Goal: Task Accomplishment & Management: Use online tool/utility

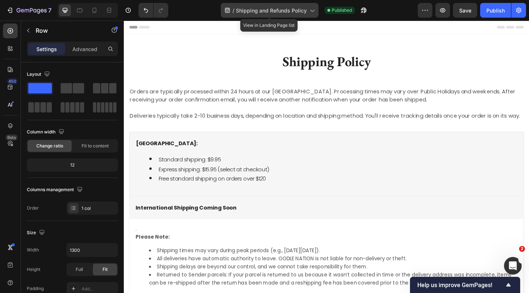
click at [281, 10] on span "Shipping and Refunds Policy" at bounding box center [271, 11] width 71 height 8
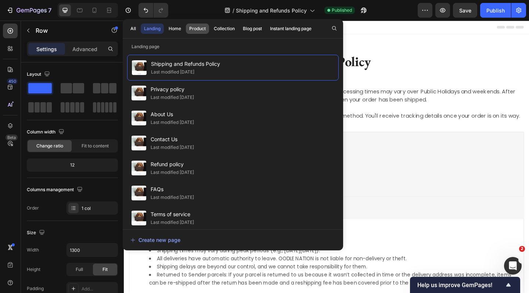
click at [197, 30] on div "Product" at bounding box center [197, 28] width 17 height 7
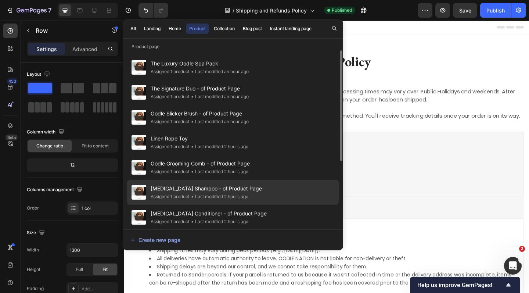
click at [187, 194] on div "Assigned 1 product" at bounding box center [170, 196] width 39 height 7
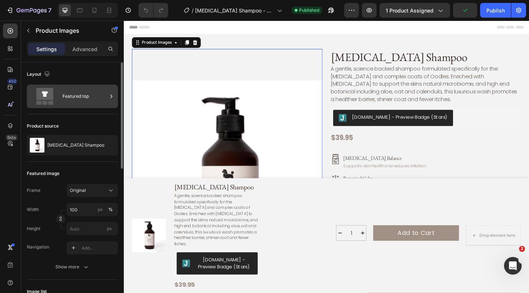
click at [78, 97] on div "Featured top" at bounding box center [84, 96] width 45 height 17
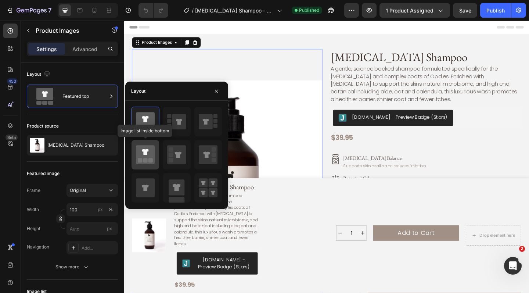
click at [148, 149] on icon at bounding box center [145, 154] width 19 height 19
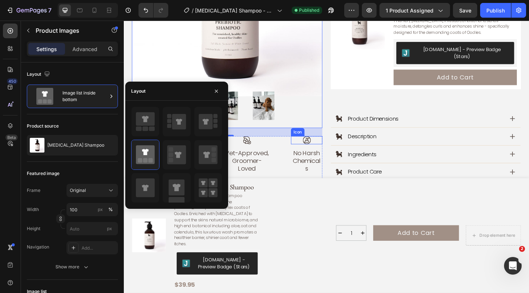
scroll to position [389, 0]
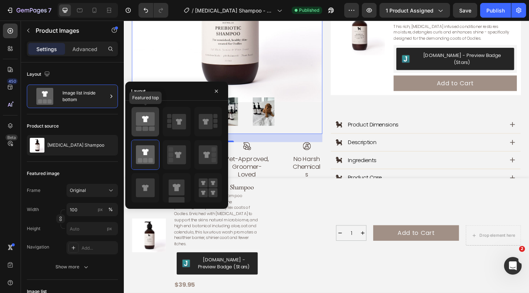
click at [147, 125] on icon at bounding box center [145, 119] width 19 height 14
type input "25"
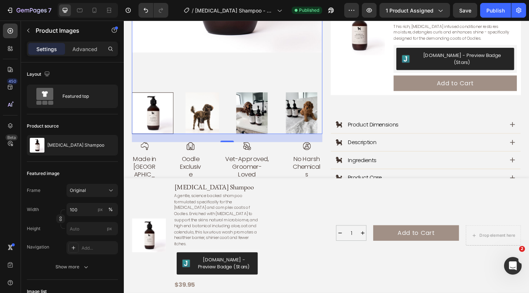
click at [85, 231] on input "px" at bounding box center [92, 228] width 51 height 13
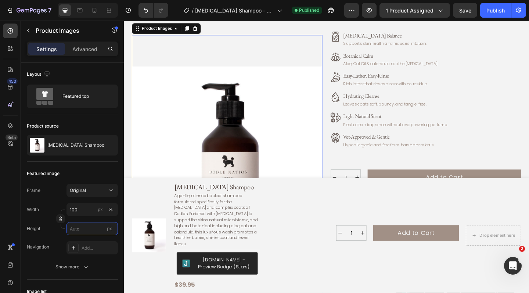
scroll to position [130, 0]
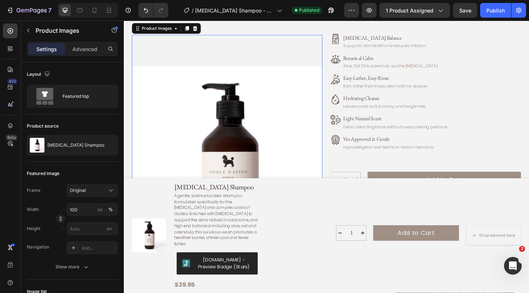
click at [229, 54] on img at bounding box center [236, 174] width 207 height 276
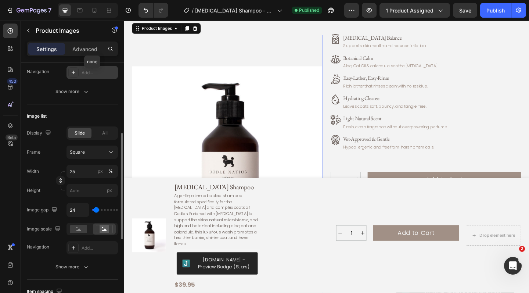
scroll to position [176, 0]
click at [80, 230] on icon at bounding box center [78, 229] width 5 height 3
click at [103, 227] on circle at bounding box center [102, 227] width 1 height 1
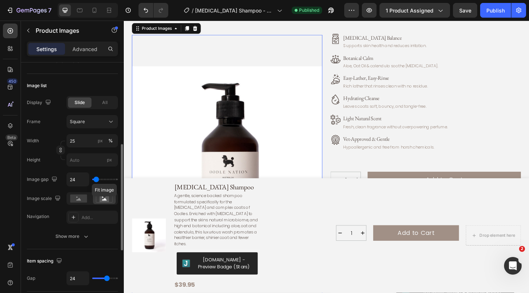
scroll to position [207, 0]
click at [84, 237] on icon "button" at bounding box center [85, 235] width 7 height 7
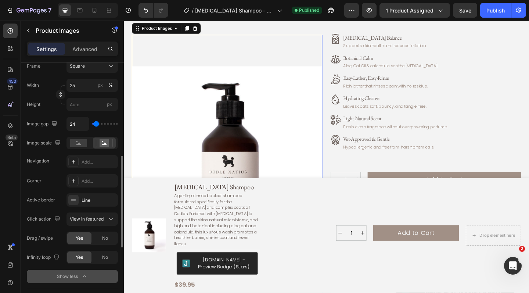
scroll to position [263, 0]
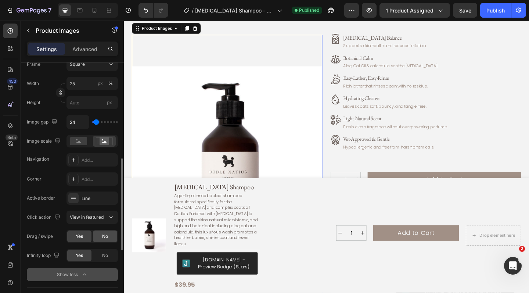
click at [97, 236] on div "No" at bounding box center [105, 236] width 24 height 12
click at [84, 237] on div "Yes" at bounding box center [79, 236] width 24 height 12
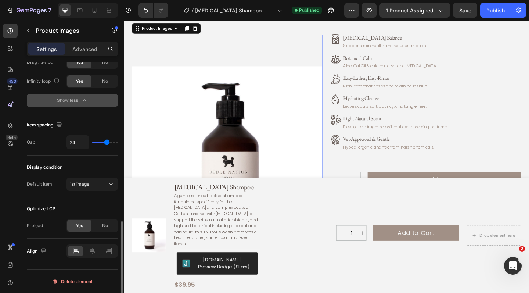
scroll to position [437, 0]
click at [86, 49] on p "Advanced" at bounding box center [84, 49] width 25 height 8
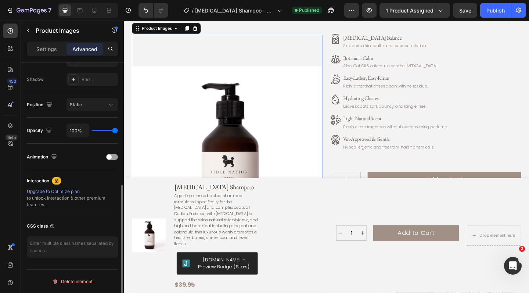
scroll to position [239, 0]
click at [116, 158] on div at bounding box center [112, 157] width 12 height 6
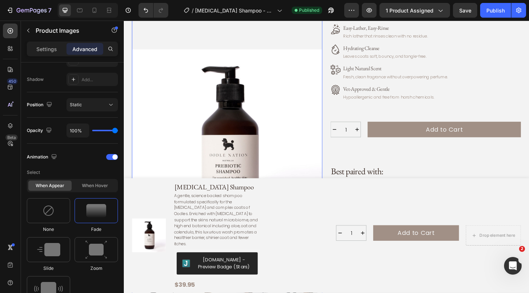
scroll to position [184, 0]
click at [58, 248] on img at bounding box center [48, 249] width 23 height 13
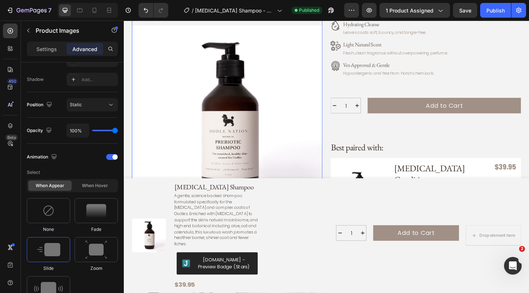
scroll to position [265, 0]
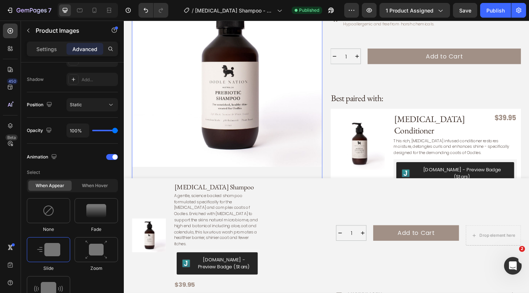
click at [282, 98] on img at bounding box center [236, 76] width 207 height 276
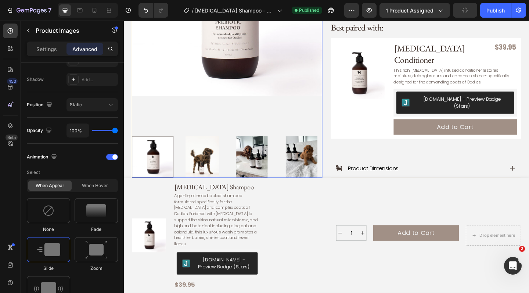
scroll to position [340, 0]
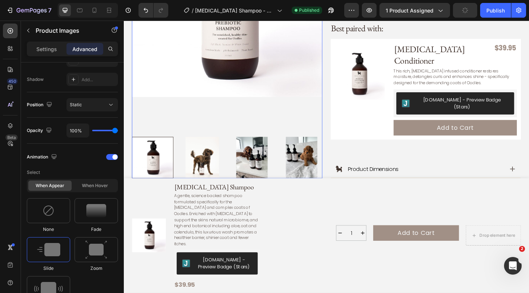
click at [211, 157] on img at bounding box center [209, 169] width 45 height 45
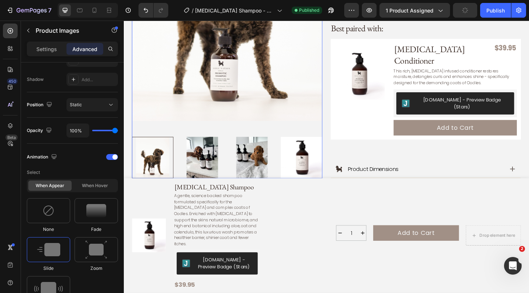
click at [238, 151] on div at bounding box center [236, 169] width 207 height 45
click at [217, 155] on img at bounding box center [209, 169] width 45 height 45
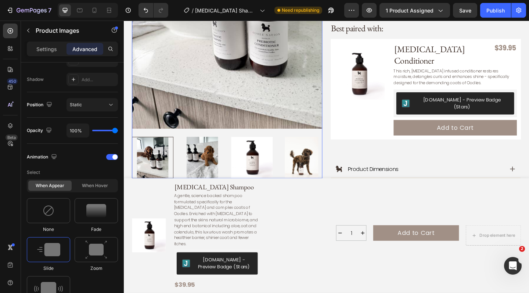
click at [259, 148] on img at bounding box center [263, 169] width 45 height 45
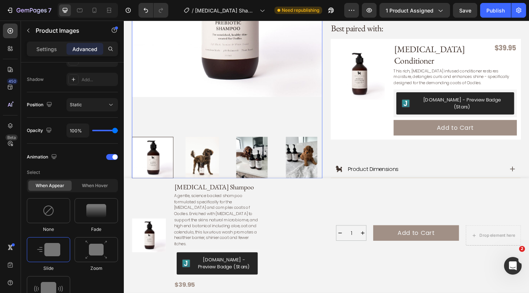
click at [211, 152] on img at bounding box center [209, 169] width 45 height 45
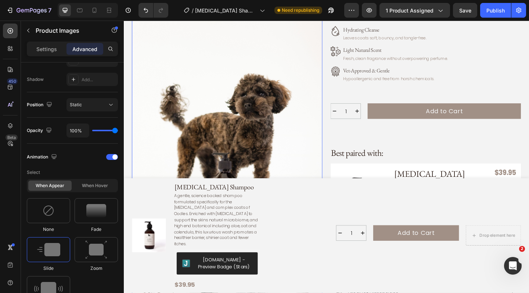
scroll to position [335, 0]
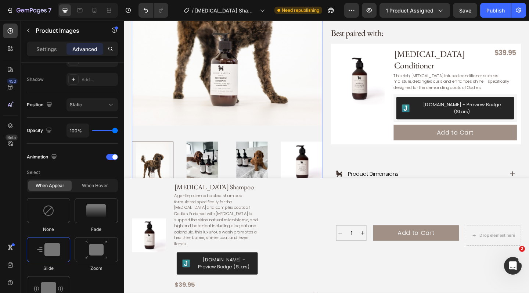
click at [322, 154] on img at bounding box center [317, 175] width 45 height 45
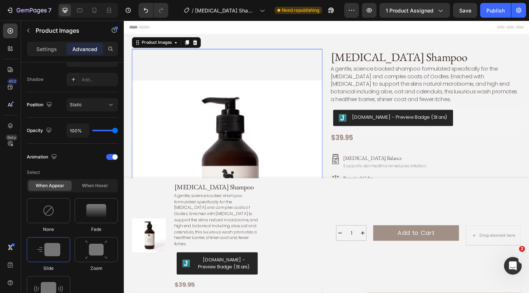
scroll to position [0, 0]
click at [188, 128] on img at bounding box center [236, 189] width 207 height 276
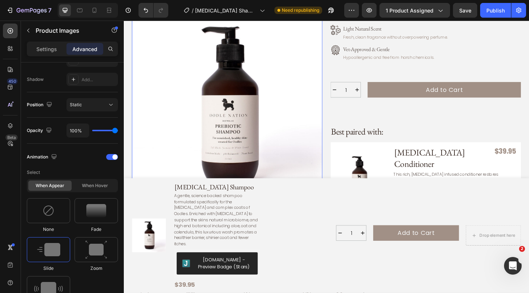
scroll to position [315, 0]
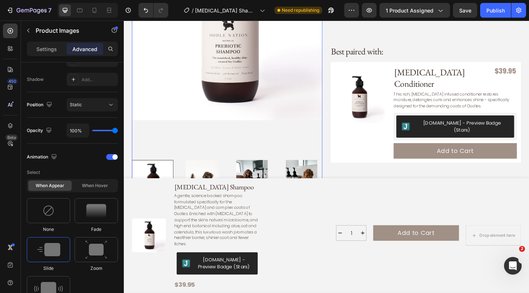
click at [211, 172] on img at bounding box center [209, 194] width 45 height 45
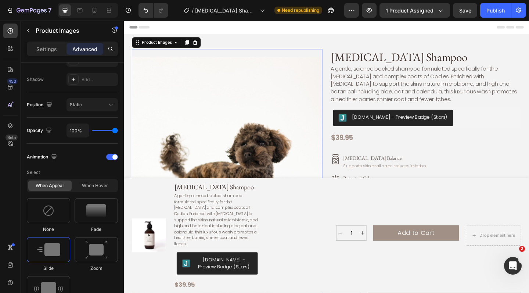
scroll to position [0, 0]
click at [92, 187] on div "When hover" at bounding box center [94, 185] width 43 height 10
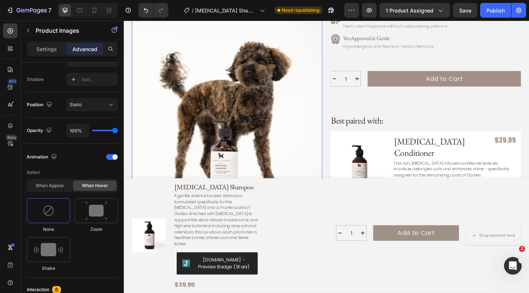
scroll to position [327, 0]
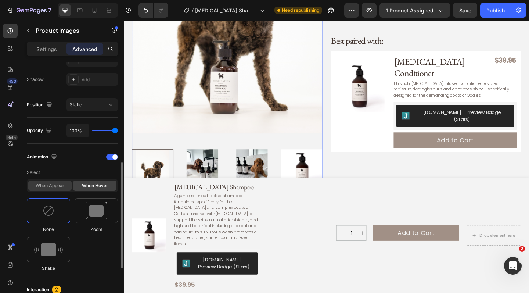
click at [46, 187] on div "When appear" at bounding box center [49, 185] width 43 height 10
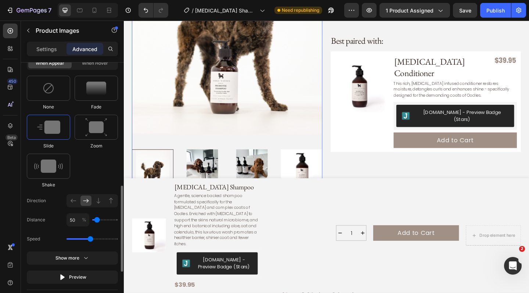
scroll to position [361, 0]
click at [58, 259] on div "Show more" at bounding box center [72, 258] width 34 height 7
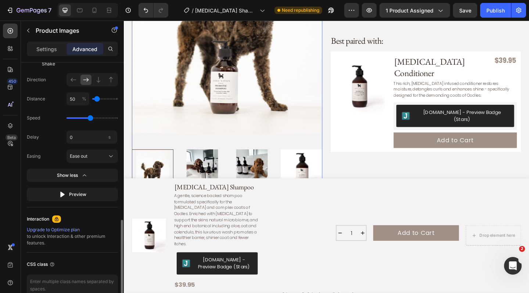
scroll to position [481, 0]
click at [73, 199] on button "Preview" at bounding box center [72, 195] width 91 height 13
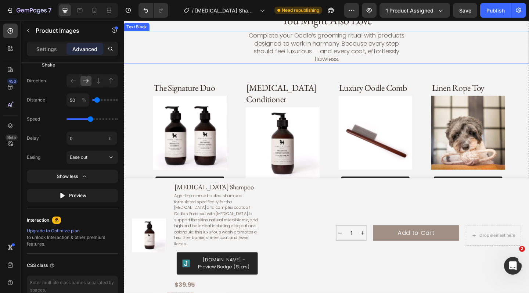
scroll to position [622, 0]
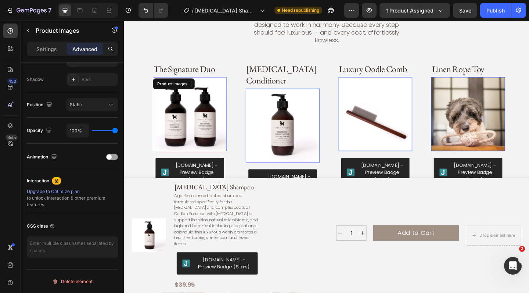
click at [195, 104] on img at bounding box center [195, 122] width 80 height 80
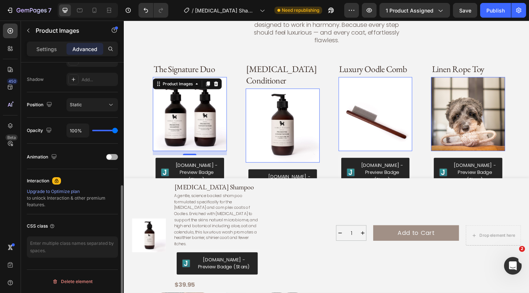
click at [115, 157] on div at bounding box center [112, 157] width 12 height 6
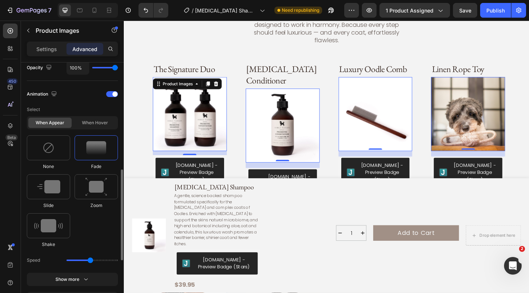
scroll to position [300, 0]
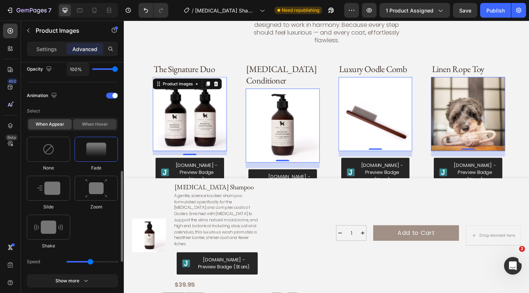
click at [92, 123] on div "When hover" at bounding box center [94, 124] width 43 height 10
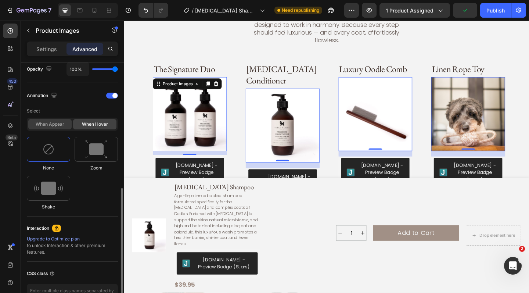
click at [53, 124] on div "When appear" at bounding box center [49, 124] width 43 height 10
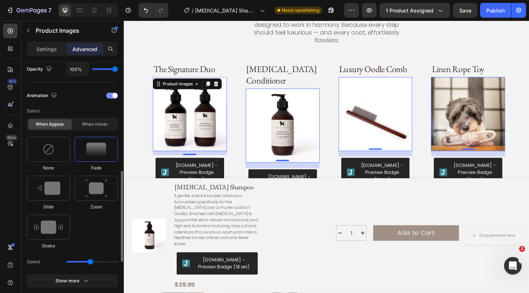
click at [111, 96] on div at bounding box center [112, 96] width 12 height 6
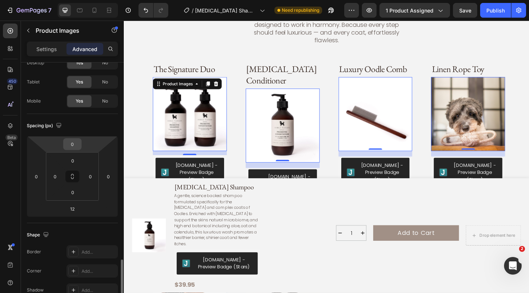
scroll to position [239, 0]
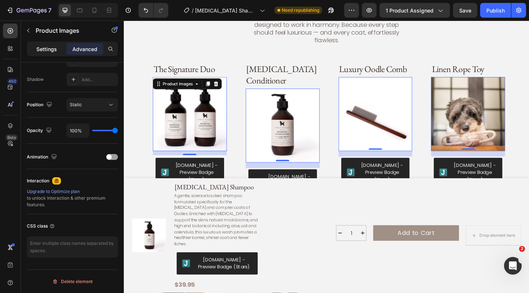
click at [51, 48] on p "Settings" at bounding box center [46, 49] width 21 height 8
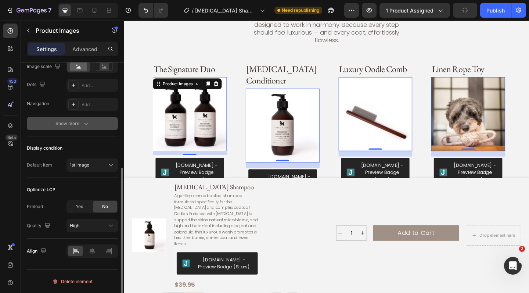
click at [83, 123] on icon "button" at bounding box center [85, 123] width 7 height 7
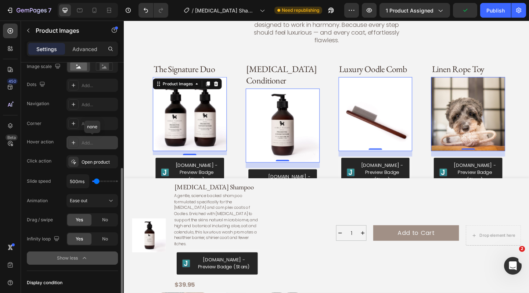
click at [94, 142] on div "Add..." at bounding box center [99, 143] width 35 height 7
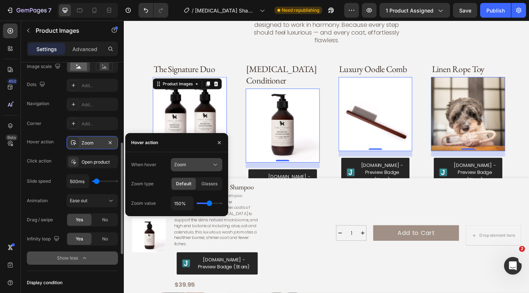
click at [186, 163] on div "Zoom" at bounding box center [192, 164] width 37 height 7
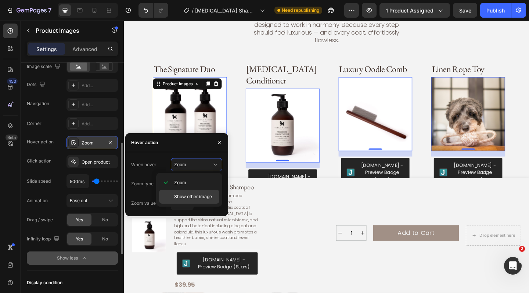
click at [190, 195] on span "Show other image" at bounding box center [193, 196] width 38 height 7
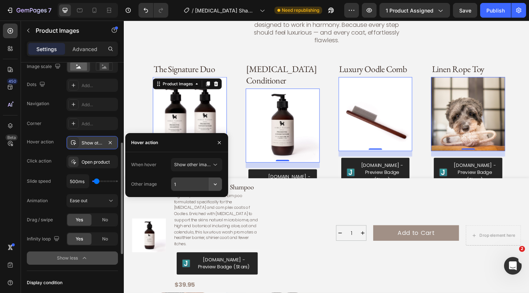
click at [214, 185] on icon "button" at bounding box center [215, 183] width 7 height 7
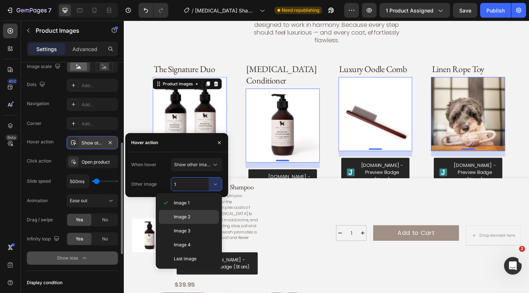
click at [201, 212] on div "Image 2" at bounding box center [189, 217] width 60 height 14
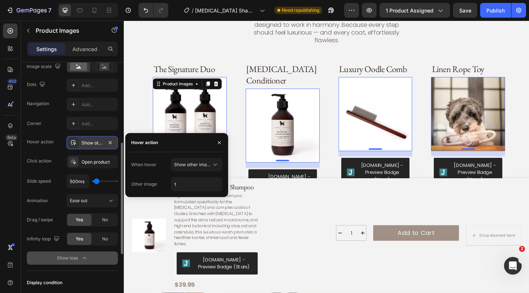
type input "2"
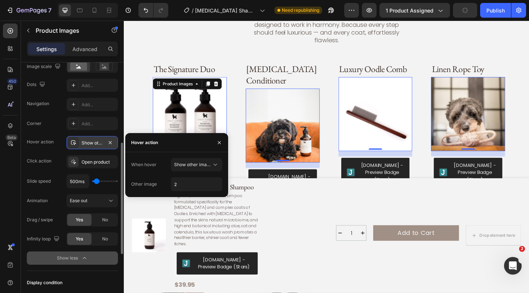
click at [302, 109] on img at bounding box center [296, 135] width 80 height 80
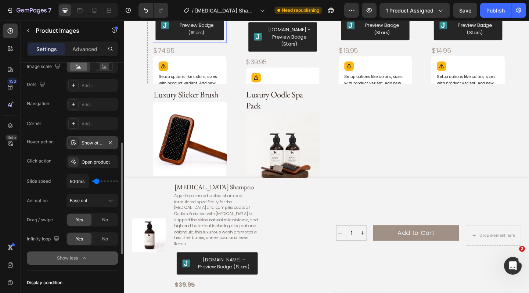
scroll to position [785, 0]
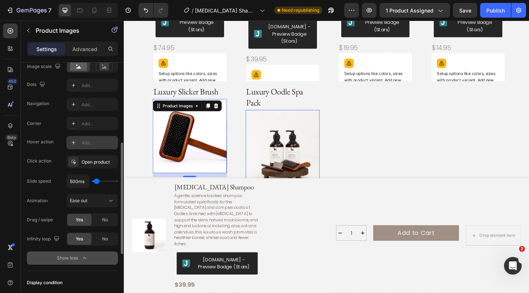
click at [182, 131] on img at bounding box center [195, 146] width 80 height 80
click at [96, 142] on div "Add..." at bounding box center [99, 143] width 35 height 7
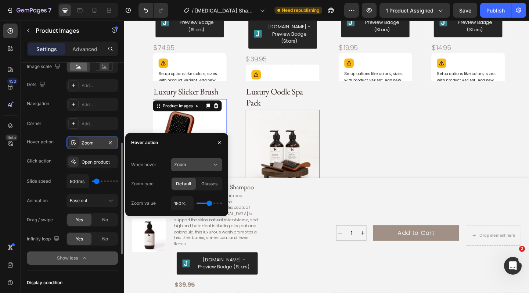
click at [214, 165] on icon at bounding box center [215, 164] width 7 height 7
click at [111, 141] on icon "button" at bounding box center [110, 142] width 3 height 3
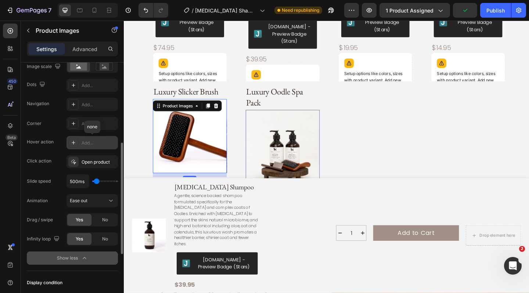
click at [90, 142] on div "Add..." at bounding box center [99, 143] width 35 height 7
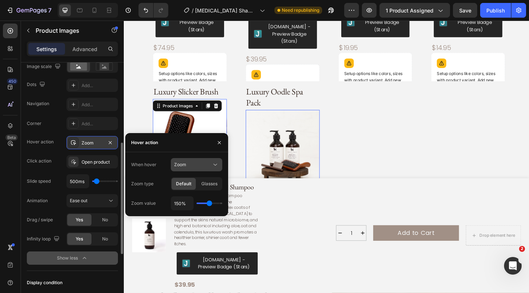
click at [214, 164] on icon at bounding box center [215, 164] width 7 height 7
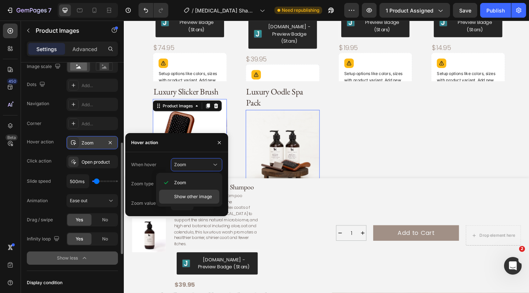
click at [188, 198] on span "Show other image" at bounding box center [193, 196] width 38 height 7
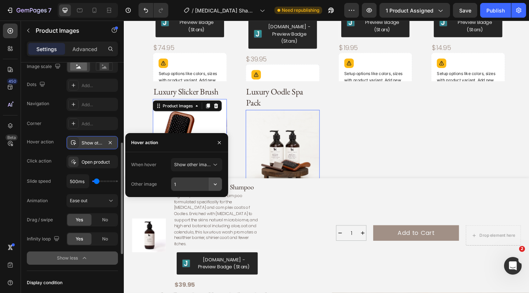
click at [215, 183] on icon "button" at bounding box center [215, 183] width 7 height 7
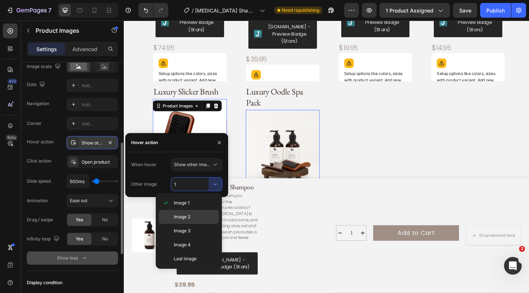
click at [200, 216] on p "Image 2" at bounding box center [195, 217] width 42 height 7
type input "2"
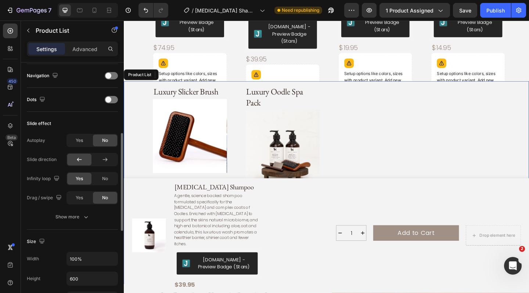
click at [379, 115] on div "Luxury Slicker Brush Product Title Product Images 12 [DOMAIN_NAME] - Preview Ba…" at bounding box center [357, 227] width 415 height 280
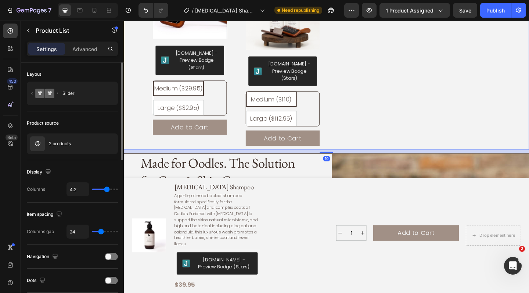
scroll to position [930, 0]
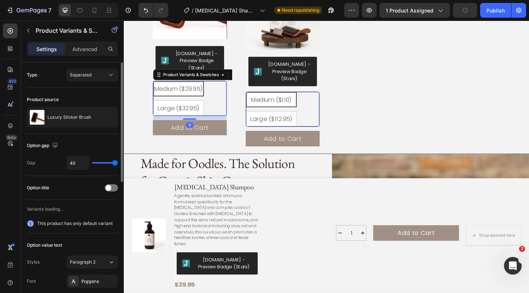
click at [229, 103] on div "Medium ($29.95) Medium ($29.95) Medium ($29.95) Large ($32.95) Large ($32.95) L…" at bounding box center [196, 105] width 80 height 37
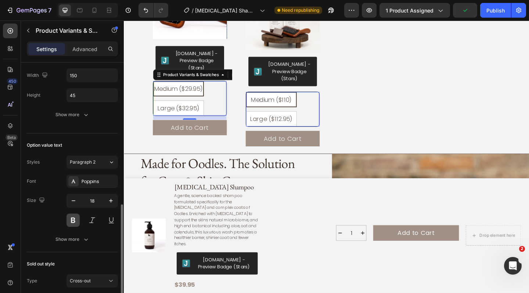
scroll to position [239, 0]
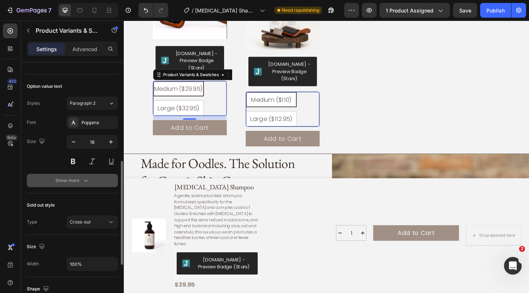
click at [79, 183] on div "Show more" at bounding box center [72, 180] width 34 height 7
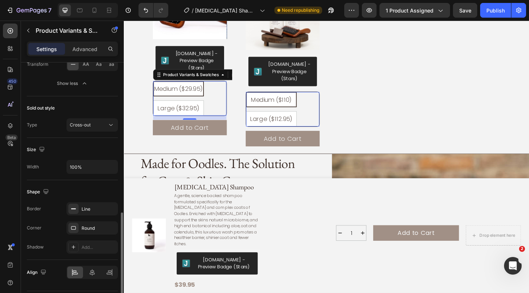
scroll to position [413, 0]
click at [108, 209] on icon "button" at bounding box center [110, 210] width 6 height 6
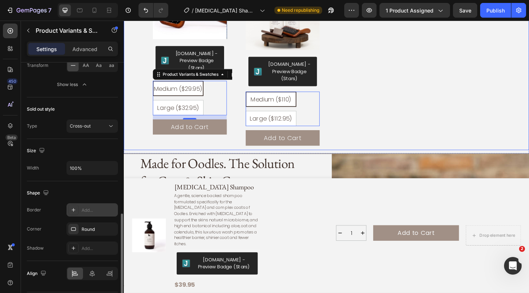
click at [410, 75] on div "Luxury Slicker Brush Product Title Product Images [DOMAIN_NAME] - Preview Badge…" at bounding box center [357, 81] width 415 height 280
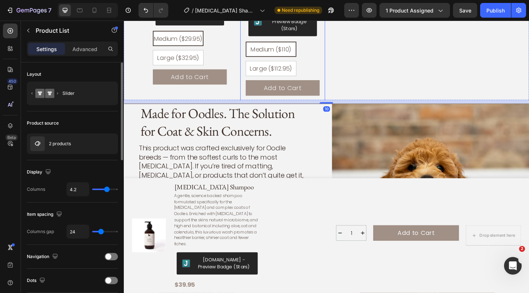
scroll to position [999, 0]
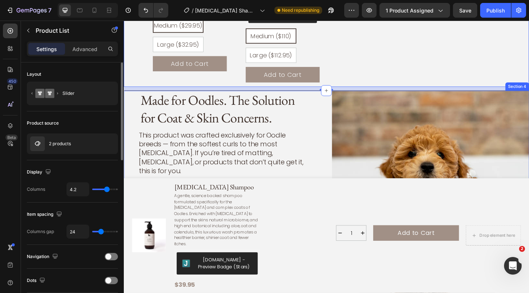
click at [346, 134] on div "Made for Oodles. The Solution for Coat & Skin Concerns. Heading This product wa…" at bounding box center [344, 169] width 441 height 144
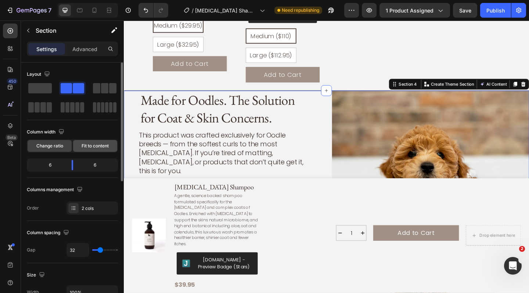
click at [94, 144] on span "Fit to content" at bounding box center [95, 146] width 27 height 7
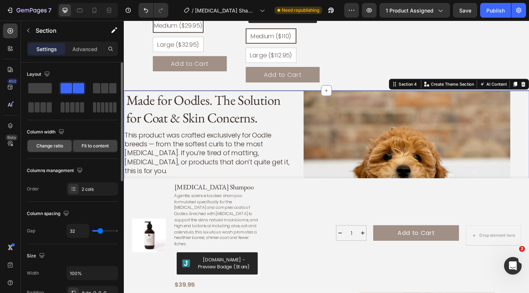
click at [48, 148] on span "Change ratio" at bounding box center [49, 146] width 27 height 7
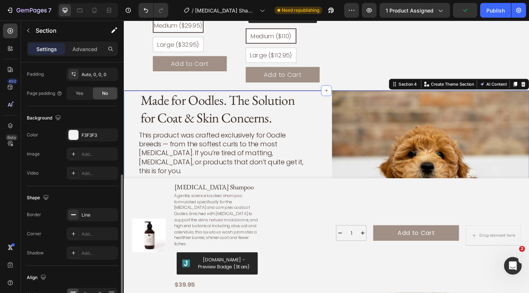
scroll to position [250, 0]
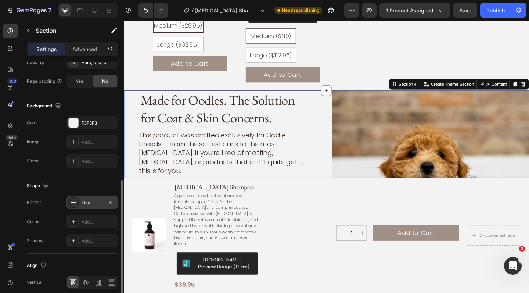
click at [100, 201] on div "Line" at bounding box center [92, 203] width 21 height 7
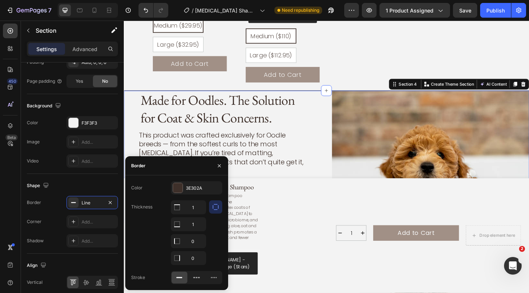
click at [219, 232] on div at bounding box center [215, 232] width 13 height 65
click at [225, 167] on button "button" at bounding box center [220, 166] width 12 height 12
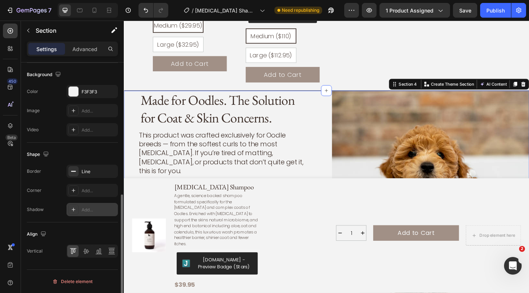
scroll to position [280, 0]
click at [111, 250] on icon at bounding box center [111, 250] width 5 height 1
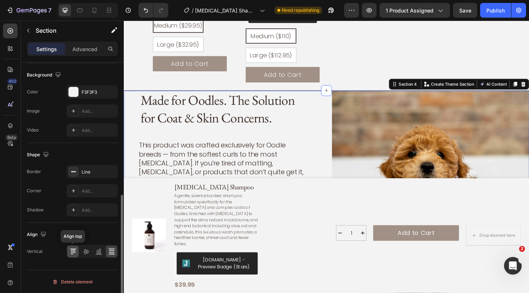
click at [72, 249] on icon at bounding box center [72, 251] width 7 height 7
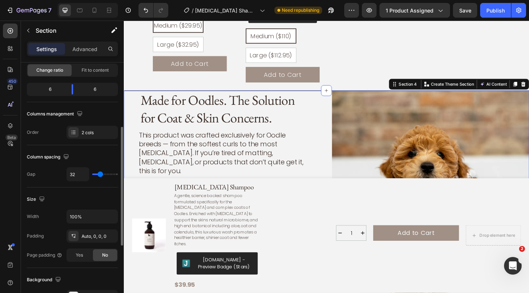
scroll to position [0, 0]
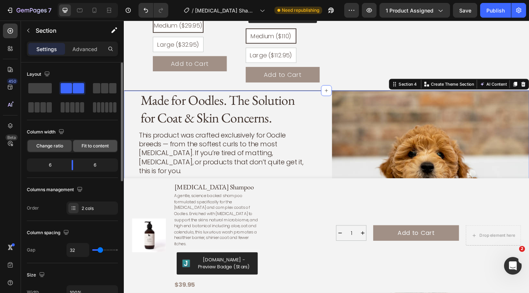
click at [96, 147] on span "Fit to content" at bounding box center [95, 146] width 27 height 7
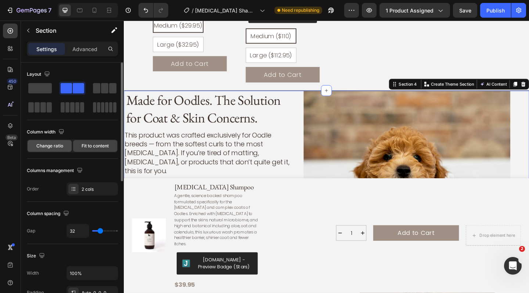
click at [61, 147] on span "Change ratio" at bounding box center [49, 146] width 27 height 7
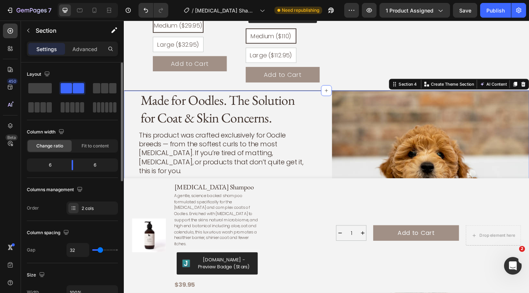
click at [56, 165] on div "6" at bounding box center [46, 165] width 37 height 10
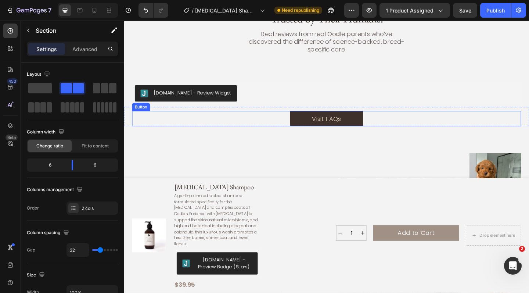
scroll to position [2128, 0]
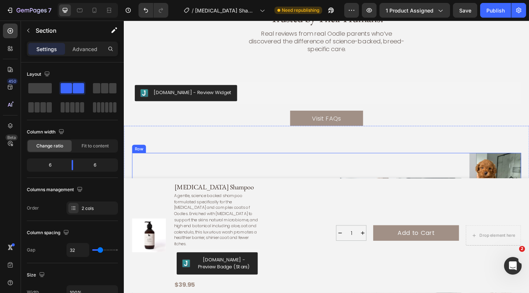
click at [302, 168] on div "Our best-sellers Text Block Follow the Fluff @oodle_nation Heading From fresh w…" at bounding box center [222, 258] width 179 height 186
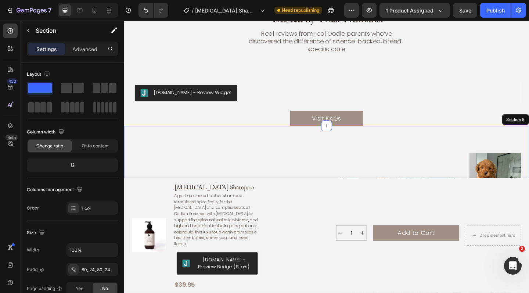
click at [309, 145] on div "Our best-sellers Text Block Follow the Fluff @oodle_nation Heading From fresh w…" at bounding box center [344, 257] width 441 height 245
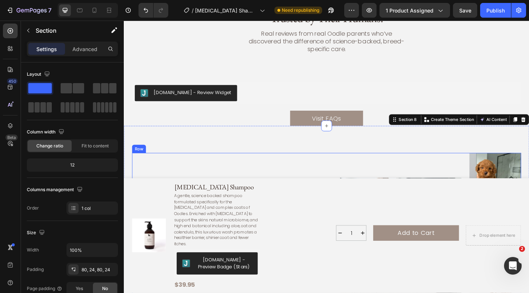
click at [300, 171] on div "Our best-sellers Text Block Follow the Fluff @oodle_nation Heading From fresh w…" at bounding box center [222, 258] width 179 height 186
click at [288, 139] on div "Our best-sellers Text Block Follow the Fluff @oodle_nation Heading From fresh w…" at bounding box center [344, 257] width 441 height 245
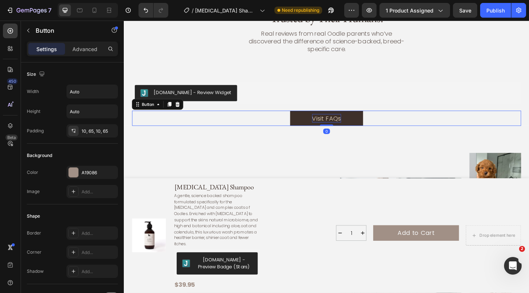
click at [329, 122] on p "Visit FAQs" at bounding box center [345, 127] width 32 height 10
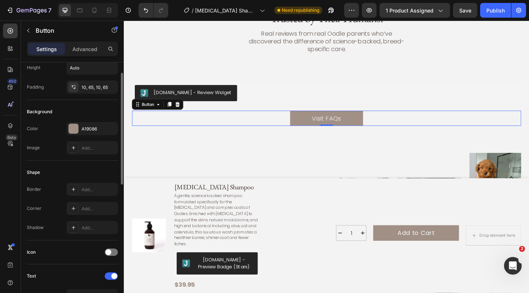
scroll to position [44, 0]
click at [94, 48] on p "Advanced" at bounding box center [84, 49] width 25 height 8
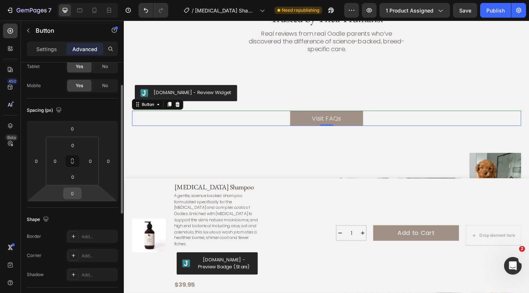
click at [75, 198] on input "0" at bounding box center [72, 193] width 15 height 11
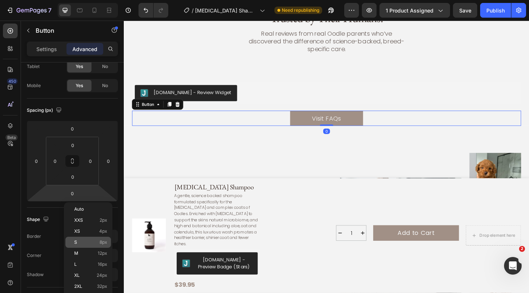
click at [86, 239] on div "S 8px" at bounding box center [88, 242] width 46 height 11
type input "8"
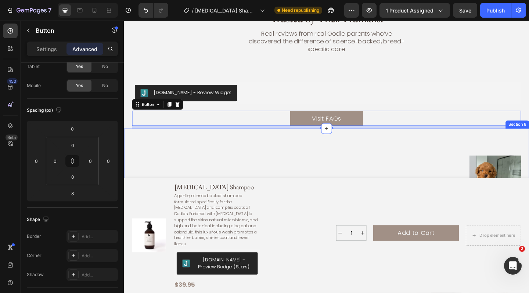
click at [218, 150] on div "Our best-sellers Text Block Follow the Fluff @oodle_nation Heading From fresh w…" at bounding box center [344, 260] width 441 height 245
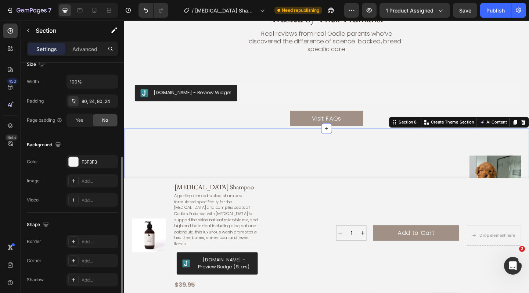
scroll to position [197, 0]
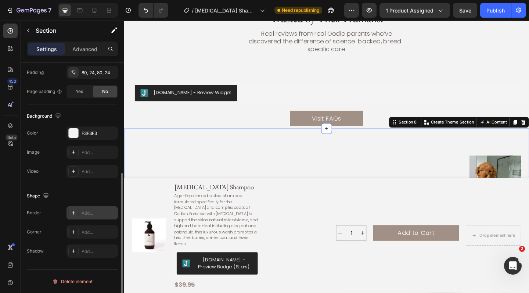
click at [89, 211] on div "Add..." at bounding box center [99, 213] width 35 height 7
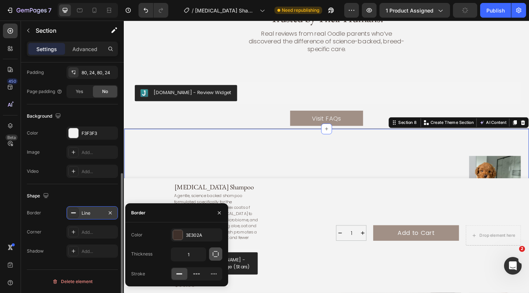
click at [215, 254] on icon "button" at bounding box center [215, 253] width 7 height 7
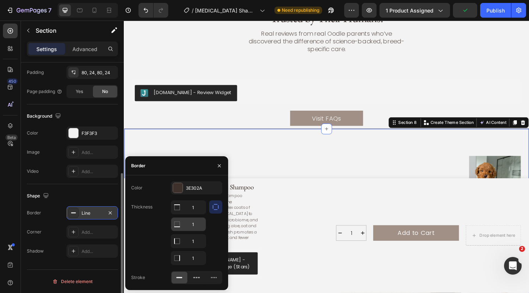
click at [194, 225] on input "1" at bounding box center [188, 224] width 35 height 13
type input "0"
click at [200, 240] on input "1" at bounding box center [188, 240] width 35 height 13
type input "0"
click at [198, 252] on input "1" at bounding box center [188, 257] width 35 height 13
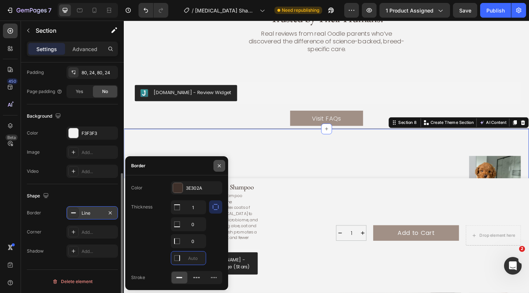
type input "0"
click at [219, 163] on icon "button" at bounding box center [219, 166] width 6 height 6
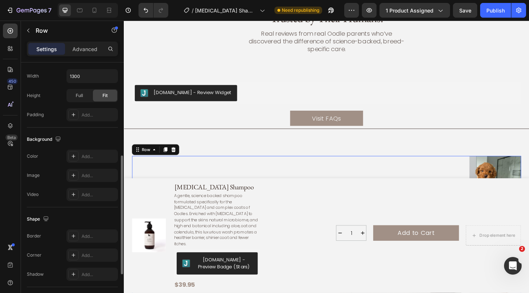
click at [228, 170] on div "Our best-sellers Text Block Follow the Fluff @oodle_nation Heading From fresh w…" at bounding box center [222, 261] width 179 height 186
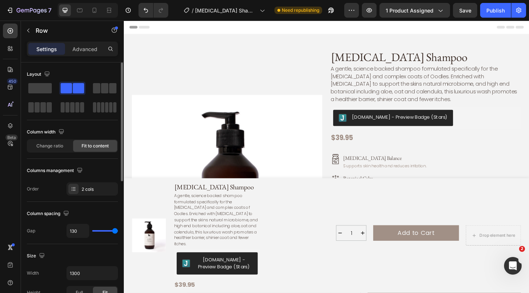
scroll to position [0, 0]
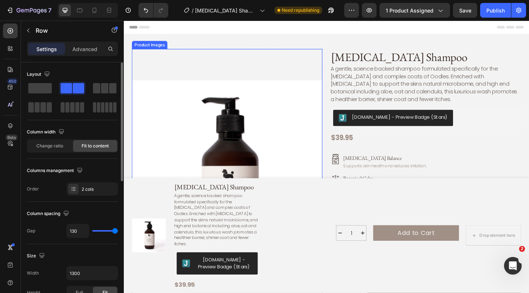
click at [266, 97] on img at bounding box center [236, 189] width 207 height 276
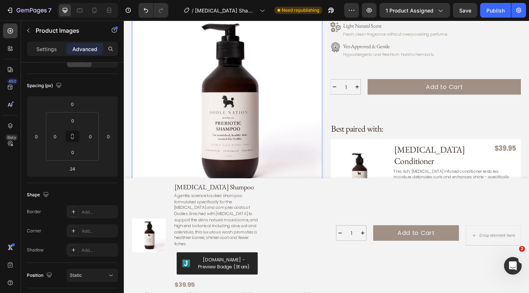
scroll to position [347, 0]
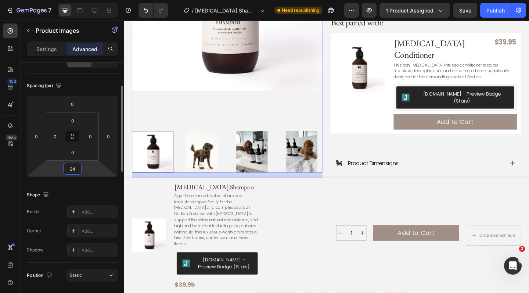
click at [75, 169] on input "24" at bounding box center [72, 168] width 15 height 11
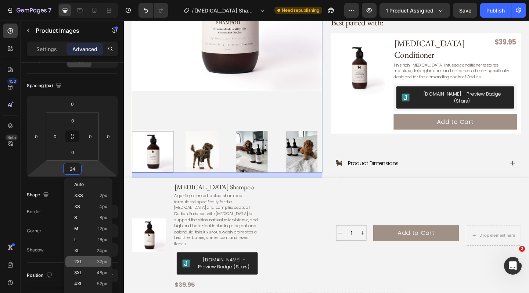
click at [93, 263] on p "2XL 32px" at bounding box center [90, 261] width 33 height 5
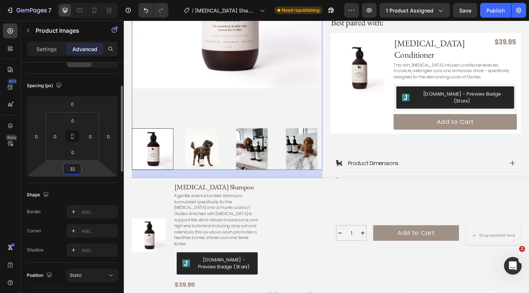
click at [76, 173] on input "32" at bounding box center [72, 168] width 15 height 11
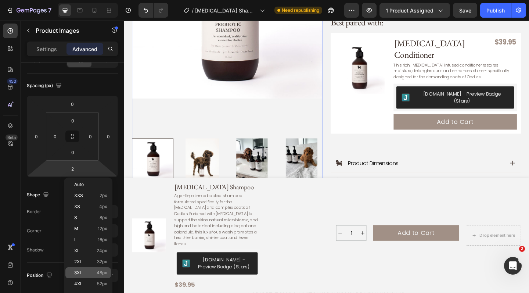
click at [89, 273] on p "3XL 48px" at bounding box center [90, 272] width 33 height 5
type input "48"
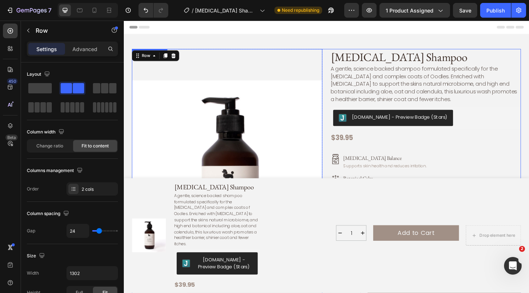
scroll to position [0, 0]
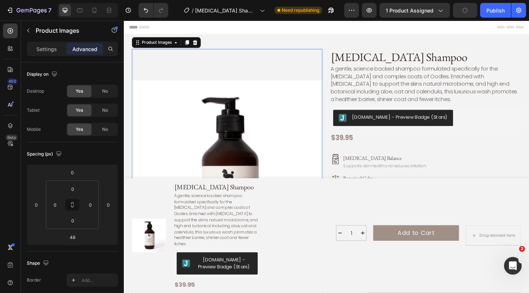
click at [294, 121] on img at bounding box center [236, 189] width 207 height 276
click at [292, 106] on img at bounding box center [236, 189] width 207 height 276
click at [293, 71] on img at bounding box center [236, 189] width 207 height 276
click at [298, 90] on img at bounding box center [236, 189] width 207 height 276
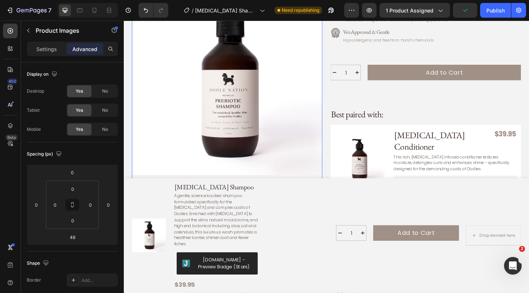
scroll to position [259, 0]
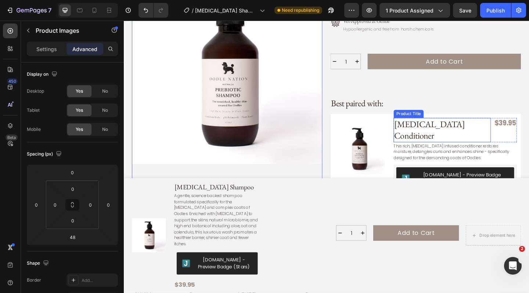
click at [465, 128] on h3 "[MEDICAL_DATA] Conditioner" at bounding box center [470, 140] width 106 height 26
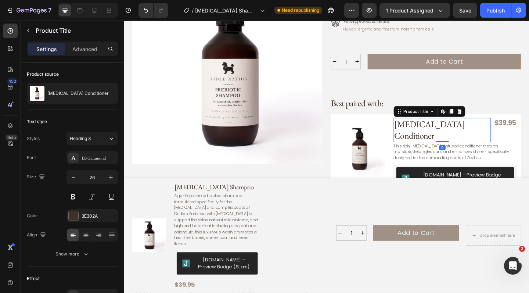
click at [465, 128] on h3 "[MEDICAL_DATA] Conditioner" at bounding box center [470, 140] width 106 height 26
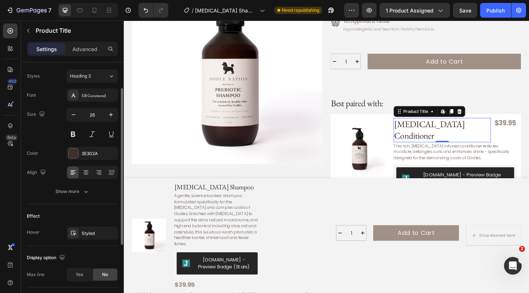
scroll to position [54, 0]
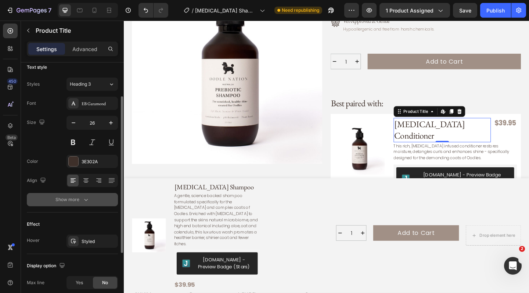
click at [82, 200] on icon "button" at bounding box center [85, 199] width 7 height 7
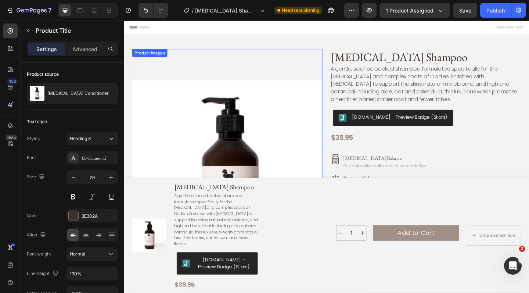
scroll to position [0, 0]
click at [204, 123] on img at bounding box center [236, 189] width 207 height 276
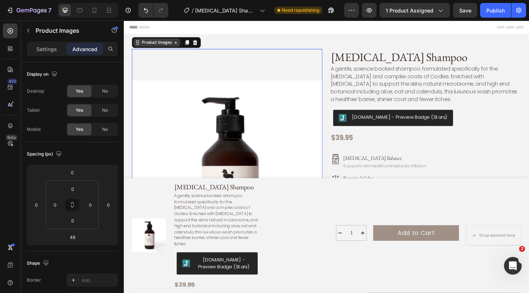
click at [165, 46] on div "Product Images" at bounding box center [160, 44] width 36 height 7
click at [211, 100] on img at bounding box center [236, 189] width 207 height 276
click at [49, 50] on p "Settings" at bounding box center [46, 49] width 21 height 8
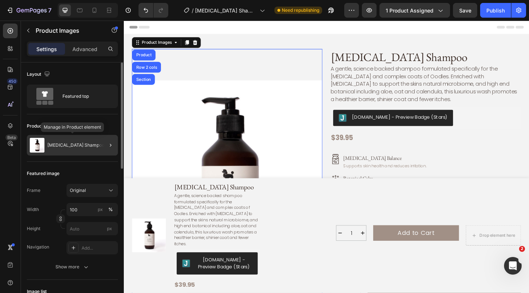
click at [93, 144] on div "[MEDICAL_DATA] Shampoo" at bounding box center [72, 145] width 91 height 21
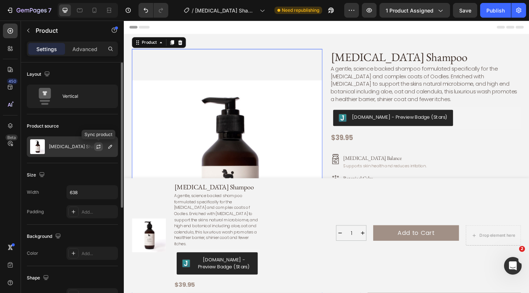
click at [101, 146] on icon "button" at bounding box center [99, 147] width 6 height 6
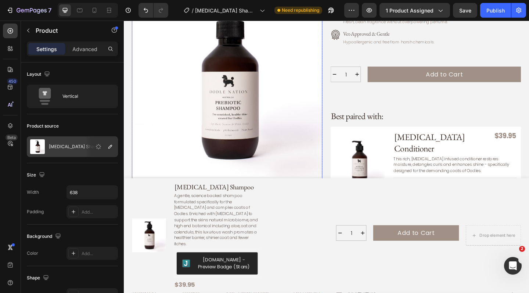
scroll to position [351, 0]
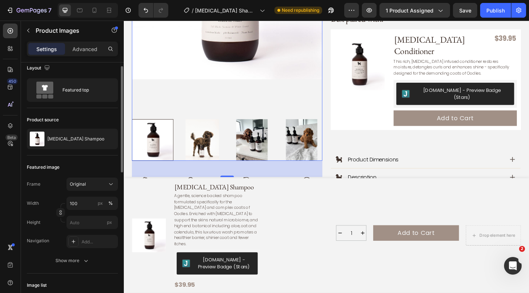
scroll to position [7, 0]
click at [85, 220] on input "px" at bounding box center [92, 221] width 51 height 13
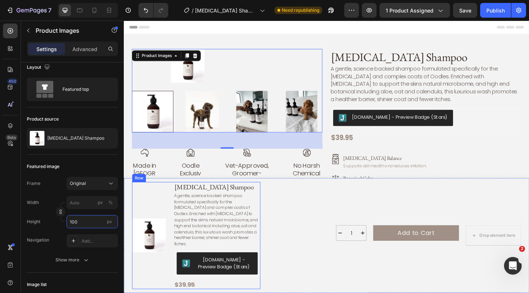
scroll to position [0, 0]
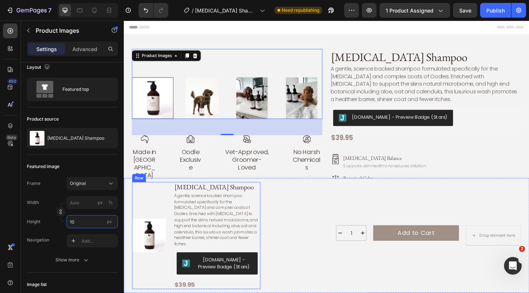
type input "1"
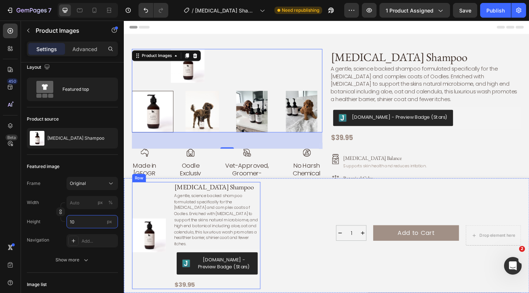
type input "1"
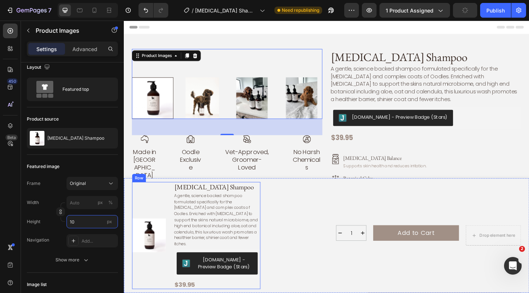
type input "1"
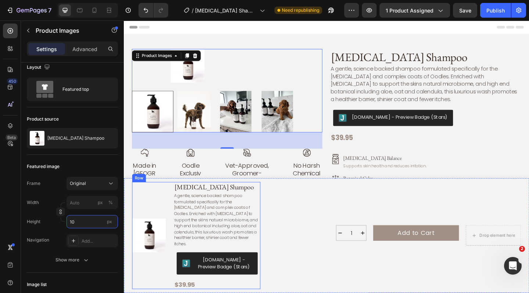
type input "1"
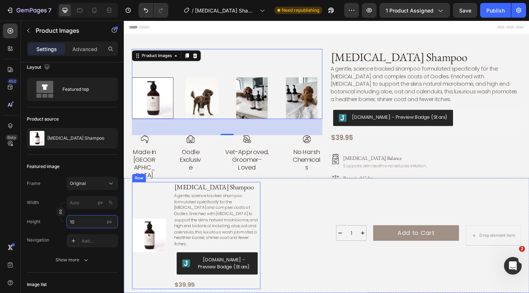
type input "1"
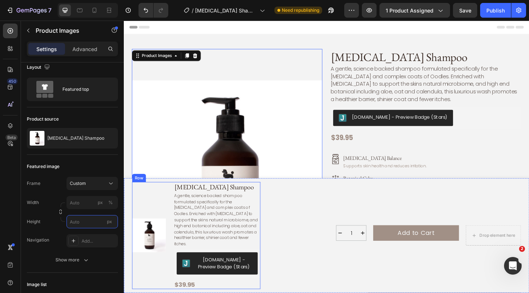
type input "1"
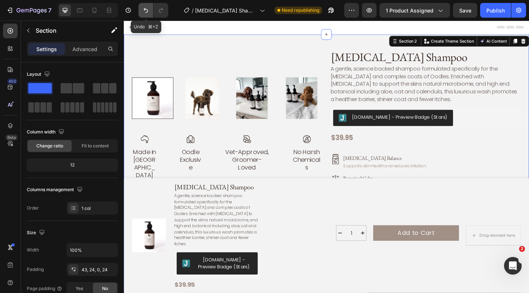
click at [144, 12] on icon "Undo/Redo" at bounding box center [145, 10] width 7 height 7
click at [144, 11] on icon "Undo/Redo" at bounding box center [145, 10] width 7 height 7
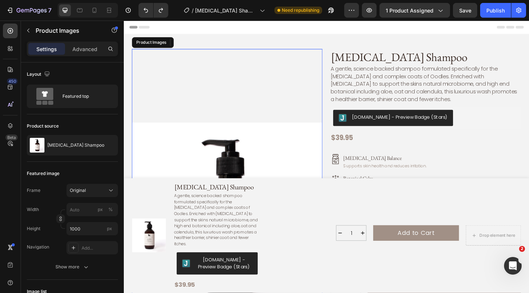
click at [184, 94] on img at bounding box center [236, 234] width 207 height 367
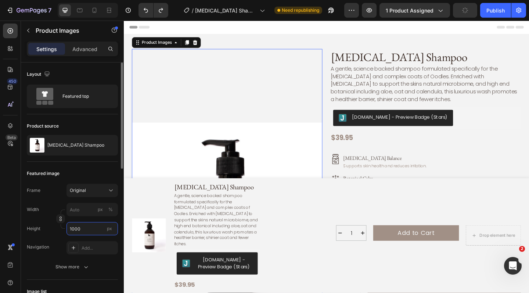
click at [92, 230] on input "1000" at bounding box center [92, 228] width 51 height 13
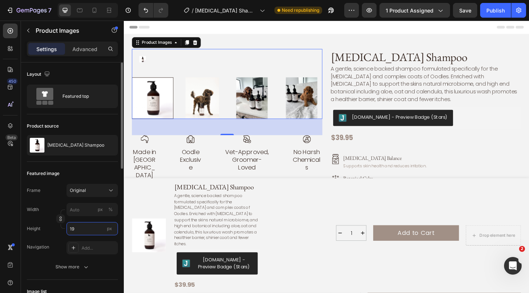
type input "1"
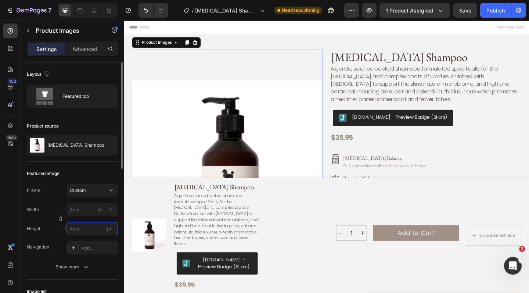
type input "1"
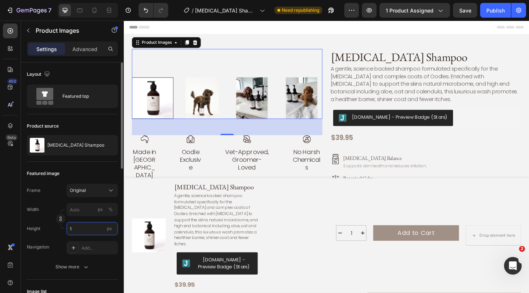
click at [101, 229] on input "1" at bounding box center [92, 228] width 51 height 13
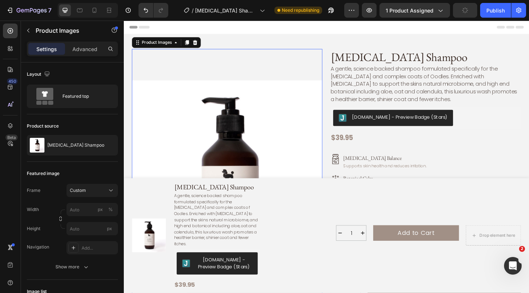
click at [319, 75] on img at bounding box center [236, 189] width 207 height 276
click at [108, 192] on icon at bounding box center [110, 190] width 7 height 7
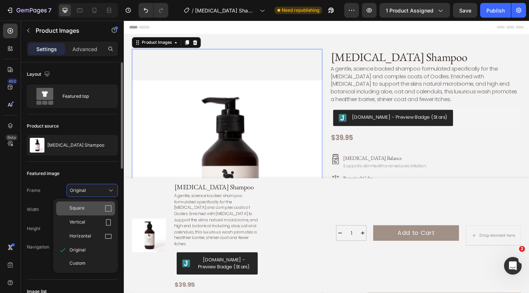
click at [97, 211] on div "Square" at bounding box center [90, 208] width 43 height 7
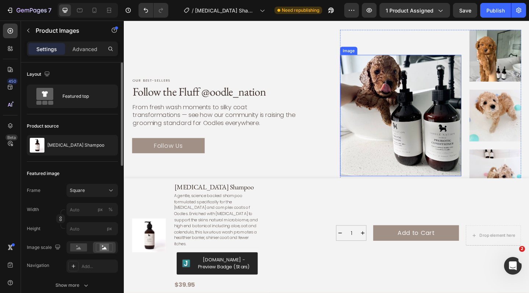
scroll to position [2257, 0]
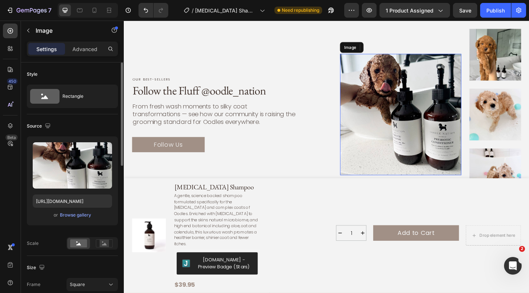
click at [424, 119] on img at bounding box center [425, 123] width 132 height 132
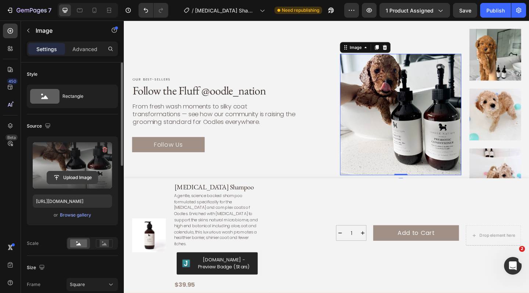
click at [67, 176] on input "file" at bounding box center [72, 177] width 51 height 12
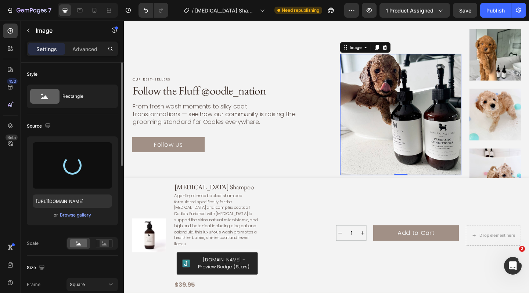
type input "[URL][DOMAIN_NAME]"
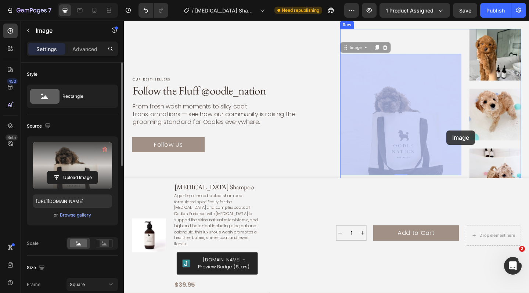
drag, startPoint x: 473, startPoint y: 128, endPoint x: 474, endPoint y: 139, distance: 11.4
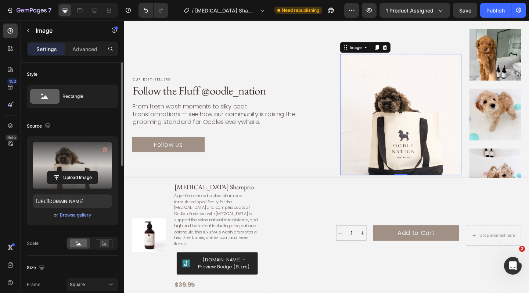
click at [474, 139] on img at bounding box center [425, 123] width 132 height 132
click at [106, 241] on rect at bounding box center [105, 243] width 10 height 7
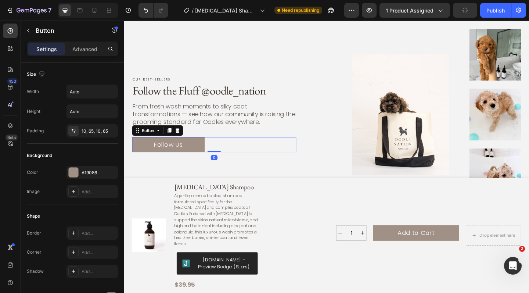
click at [271, 150] on div "Follow Us Button 0" at bounding box center [222, 155] width 179 height 17
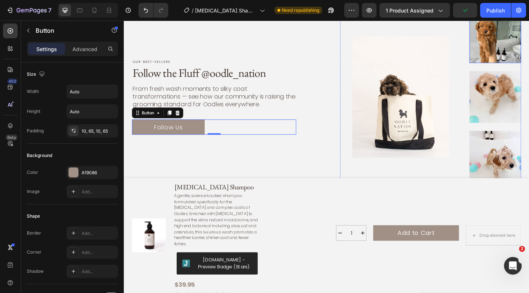
scroll to position [2283, 0]
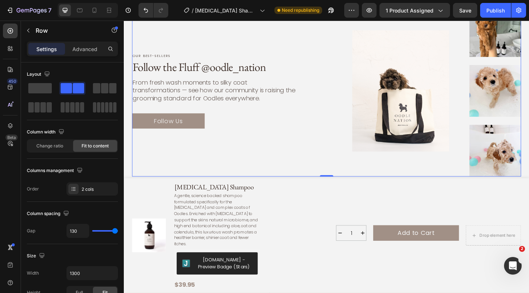
click at [337, 171] on div "Our best-sellers Text Block Follow the Fluff @oodle_nation Heading From fresh w…" at bounding box center [344, 97] width 423 height 186
click at [528, 98] on img at bounding box center [528, 97] width 56 height 56
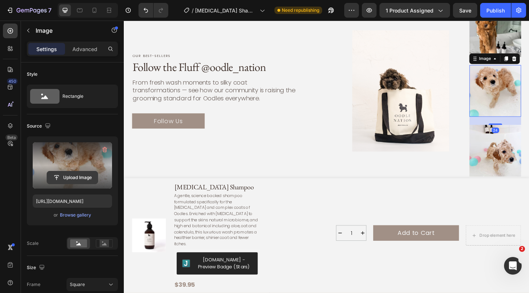
click at [77, 176] on input "file" at bounding box center [72, 177] width 51 height 12
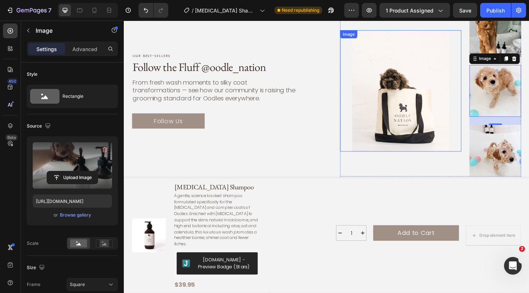
type input "[URL][DOMAIN_NAME]"
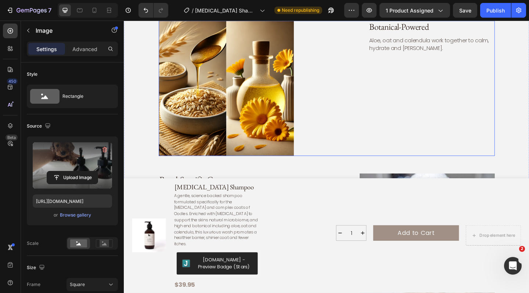
scroll to position [1386, 0]
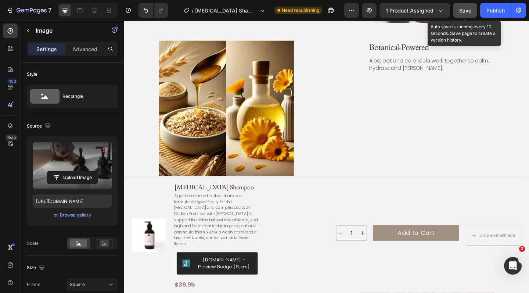
click at [462, 12] on span "Save" at bounding box center [465, 10] width 12 height 6
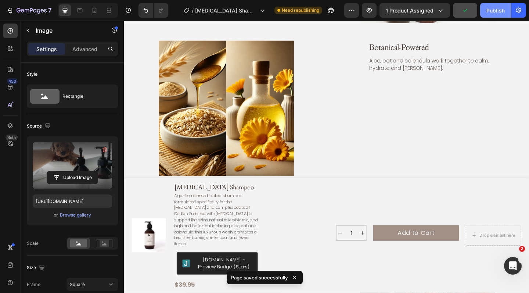
click at [494, 11] on div "Publish" at bounding box center [496, 11] width 18 height 8
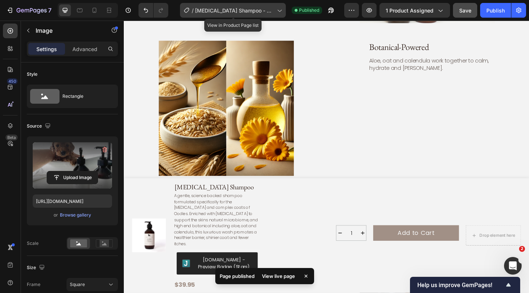
click at [279, 10] on icon at bounding box center [280, 11] width 4 height 2
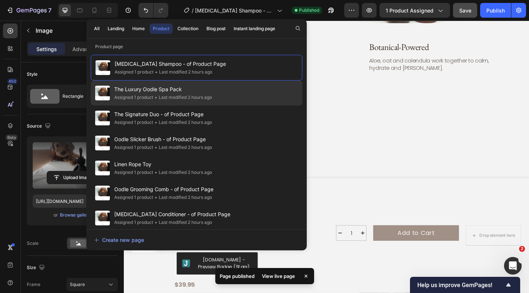
click at [203, 89] on span "The Luxury Oodle Spa Pack" at bounding box center [163, 89] width 98 height 9
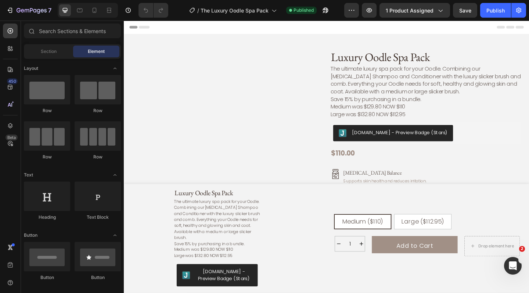
radio input "false"
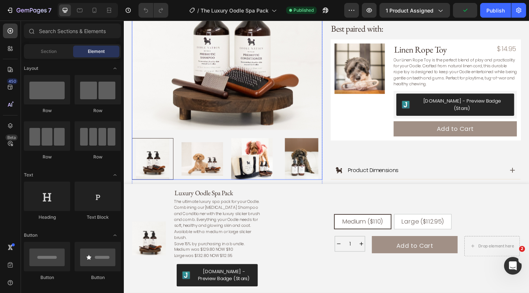
scroll to position [428, 0]
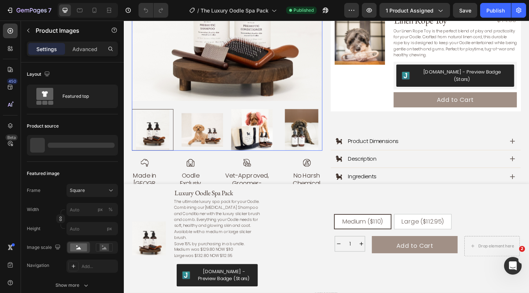
click at [188, 80] on img at bounding box center [236, 4] width 207 height 207
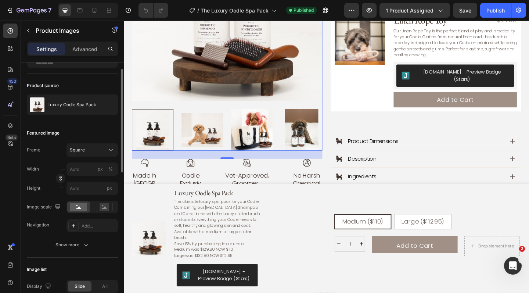
scroll to position [41, 0]
click at [88, 247] on icon "button" at bounding box center [85, 243] width 7 height 7
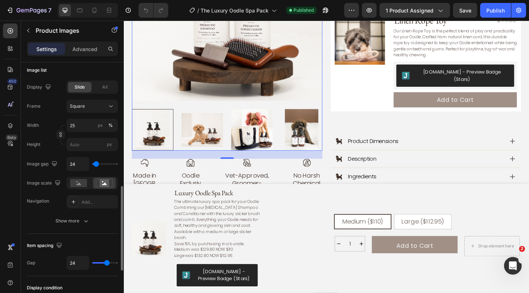
scroll to position [376, 0]
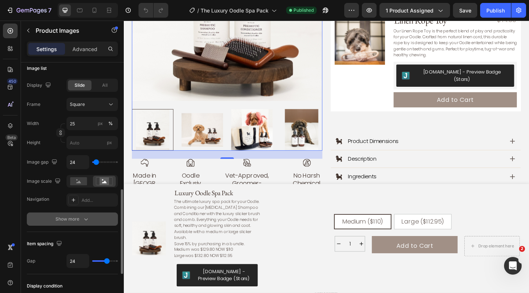
click at [78, 218] on div "Show more" at bounding box center [72, 218] width 34 height 7
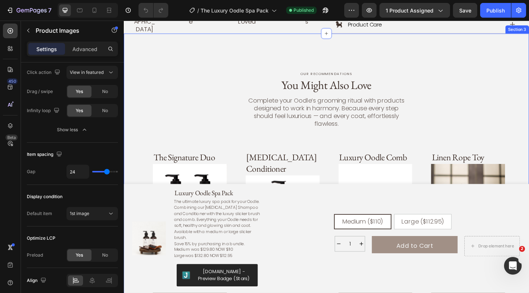
scroll to position [616, 0]
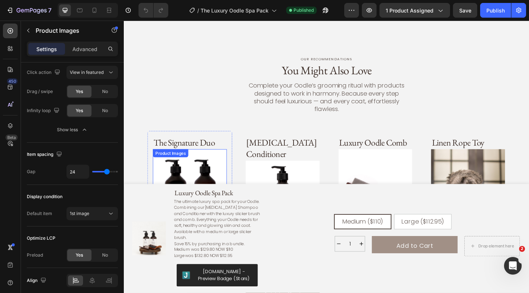
click at [209, 172] on img at bounding box center [195, 201] width 80 height 80
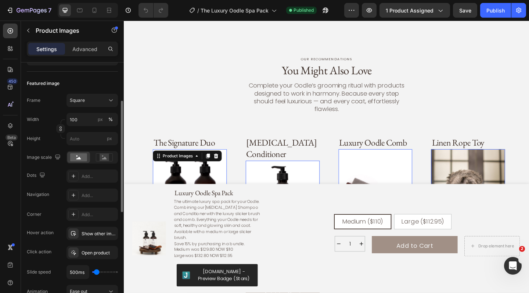
scroll to position [90, 0]
click at [97, 232] on div "Show other image" at bounding box center [92, 233] width 21 height 7
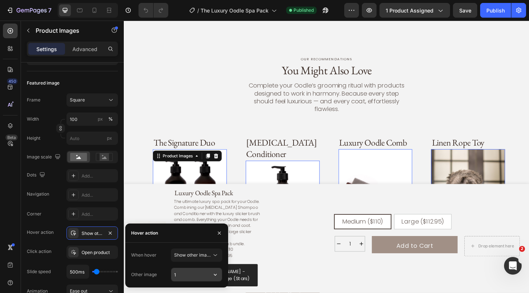
click at [187, 275] on input "1" at bounding box center [196, 274] width 51 height 13
click at [216, 275] on icon "button" at bounding box center [215, 274] width 7 height 7
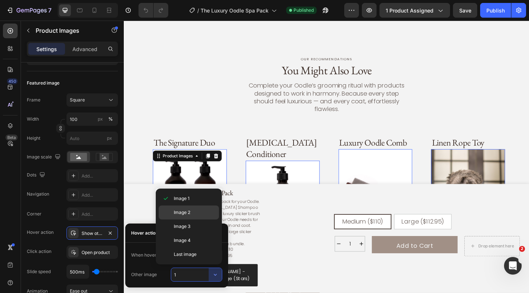
click at [201, 212] on p "Image 2" at bounding box center [195, 212] width 42 height 7
type input "2"
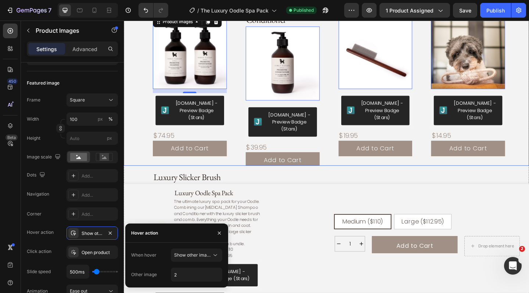
scroll to position [776, 0]
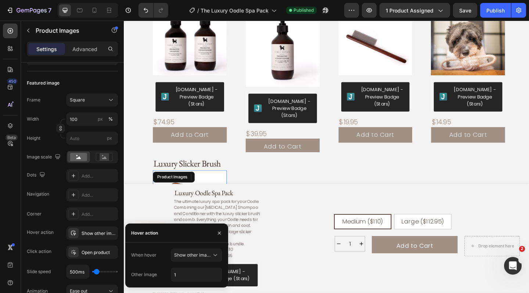
click at [189, 184] on div "Product Images" at bounding box center [195, 224] width 80 height 80
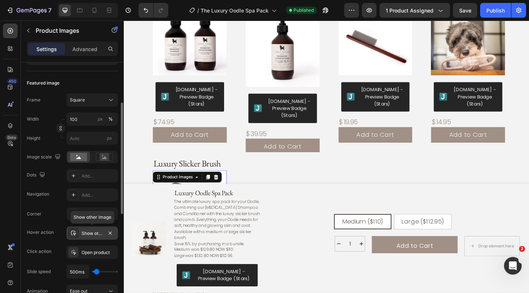
click at [98, 234] on div "Show other image" at bounding box center [92, 233] width 21 height 7
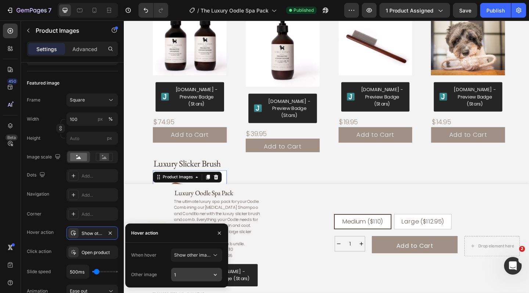
click at [187, 274] on input "1" at bounding box center [196, 274] width 51 height 13
click at [217, 275] on icon "button" at bounding box center [215, 274] width 7 height 7
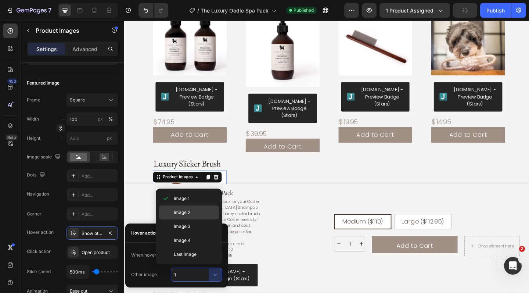
click at [198, 212] on p "Image 2" at bounding box center [195, 212] width 42 height 7
type input "2"
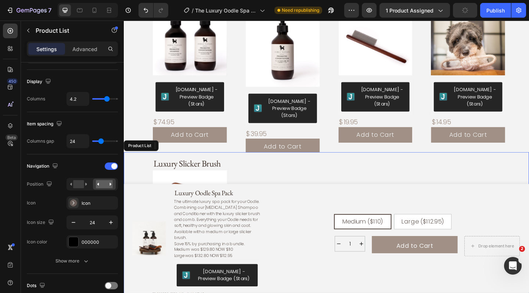
click at [257, 167] on div "Luxury Slicker Brush Product Title Product Images 12 Judge.me - Preview Badge (…" at bounding box center [357, 297] width 415 height 267
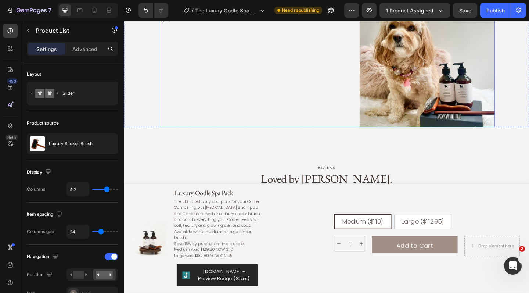
scroll to position [2025, 0]
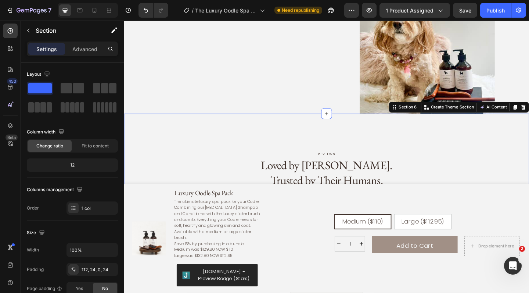
click at [345, 144] on div "reviews Text Block Loved by Oodles. Trusted by Their Humans. Heading Real revie…" at bounding box center [344, 206] width 441 height 169
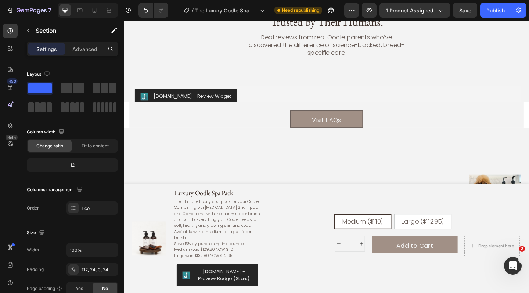
scroll to position [2197, 0]
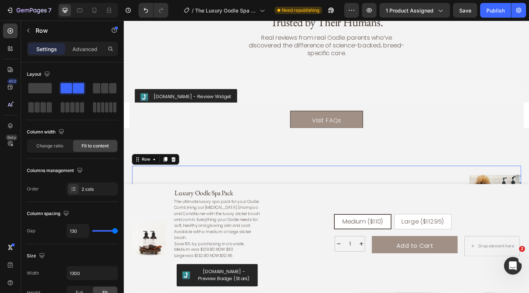
click at [329, 181] on div "Our best-sellers Text Block Follow the Fluff @oodle_nation Heading From fresh w…" at bounding box center [344, 272] width 423 height 186
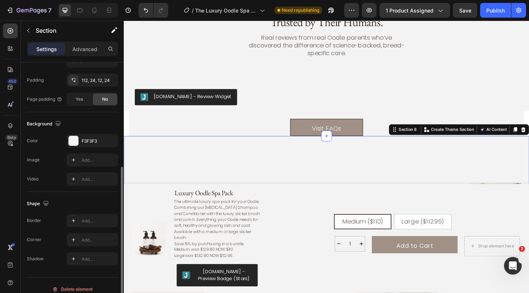
scroll to position [190, 0]
click at [94, 220] on div "Add..." at bounding box center [99, 219] width 35 height 7
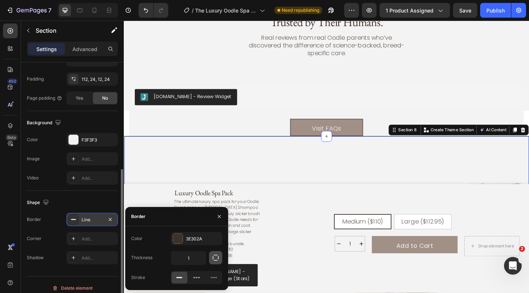
click at [215, 257] on icon "button" at bounding box center [215, 257] width 7 height 7
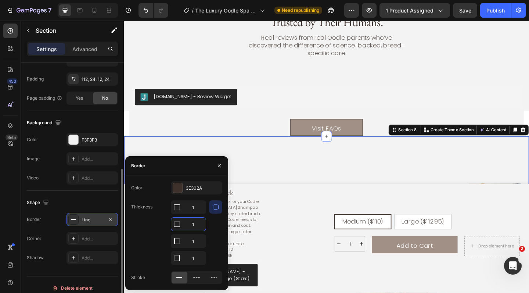
click at [197, 224] on input "1" at bounding box center [188, 224] width 35 height 13
type input "0"
click at [198, 240] on input "1" at bounding box center [188, 240] width 35 height 13
type input "0"
click at [199, 254] on input "1" at bounding box center [188, 257] width 35 height 13
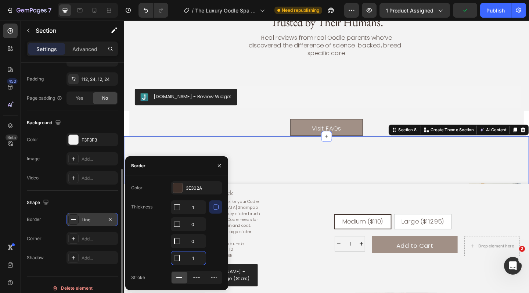
click at [196, 259] on input "1" at bounding box center [188, 257] width 35 height 13
click at [266, 172] on div "Our best-sellers Text Block Follow the Fluff @oodle_nation Heading From fresh w…" at bounding box center [344, 262] width 441 height 232
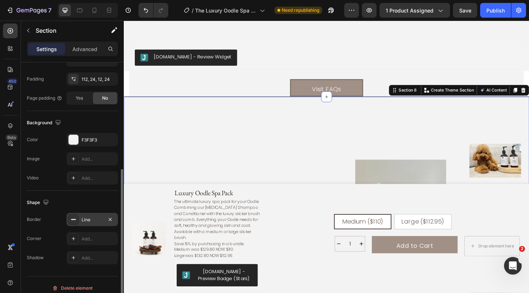
scroll to position [2262, 0]
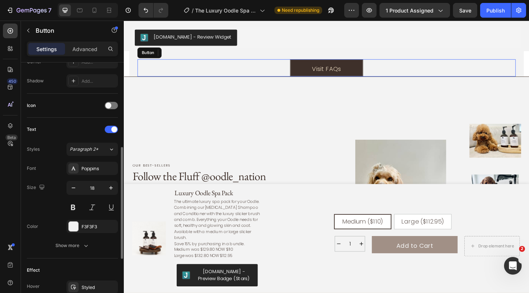
click at [316, 64] on link "Visit FAQs" at bounding box center [345, 72] width 80 height 19
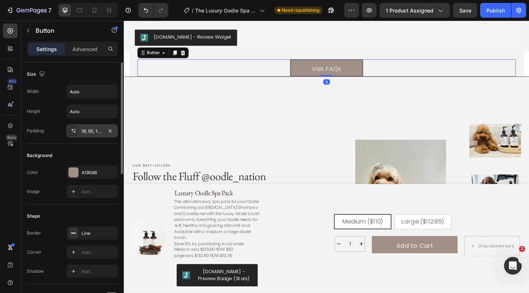
click at [93, 130] on div "16, 65, 10, 65" at bounding box center [92, 131] width 21 height 7
click at [94, 51] on p "Advanced" at bounding box center [84, 49] width 25 height 8
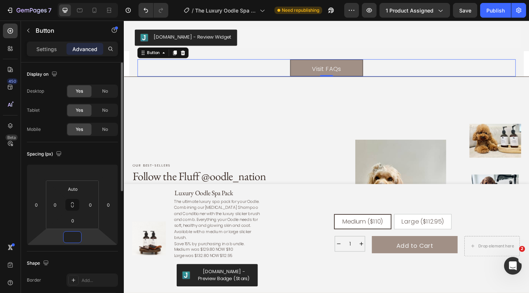
click at [79, 240] on input "number" at bounding box center [72, 237] width 15 height 11
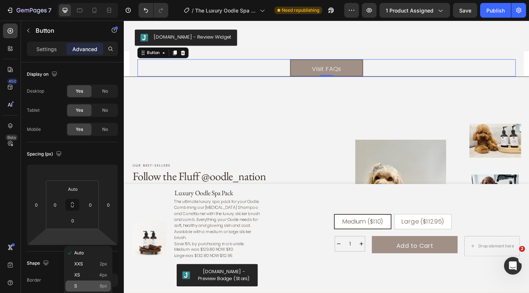
click at [82, 283] on p "S 8px" at bounding box center [90, 285] width 33 height 5
type input "8"
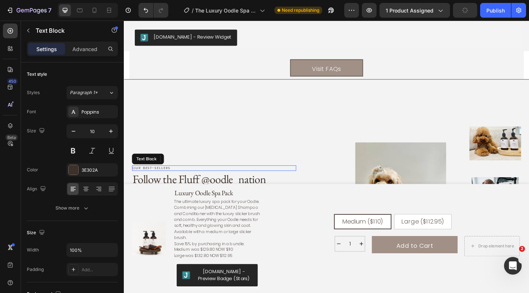
click at [190, 178] on div "Our best-sellers" at bounding box center [222, 181] width 179 height 6
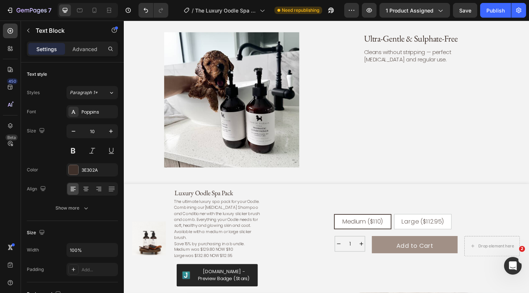
scroll to position [1770, 0]
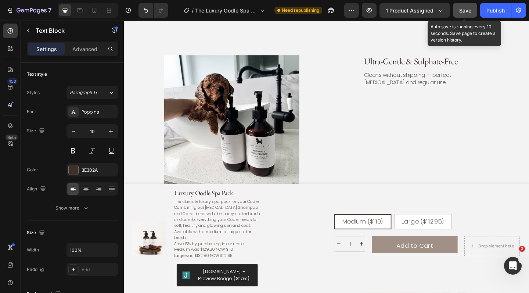
click at [468, 11] on span "Save" at bounding box center [465, 10] width 12 height 6
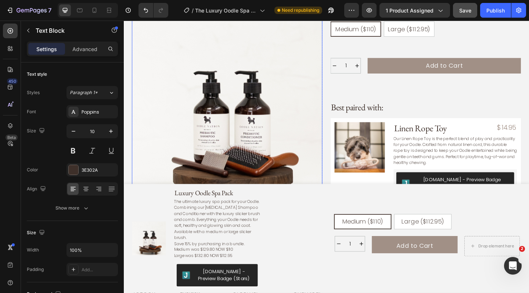
scroll to position [389, 0]
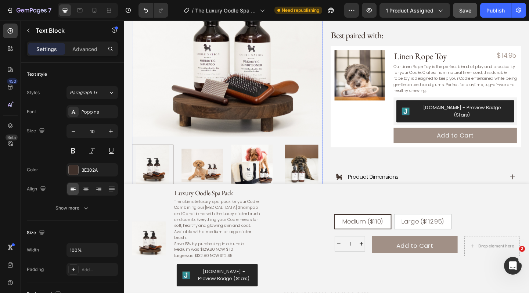
click at [216, 163] on img at bounding box center [209, 178] width 45 height 45
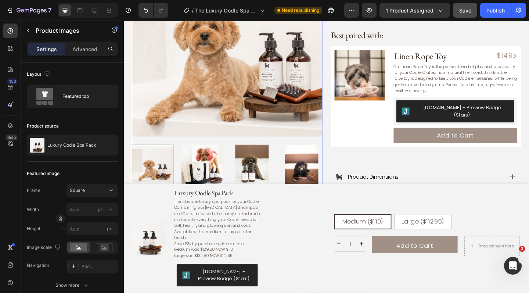
click at [213, 166] on img at bounding box center [209, 178] width 45 height 45
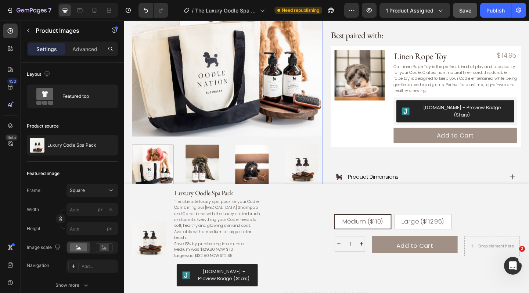
click at [213, 166] on img at bounding box center [209, 178] width 45 height 45
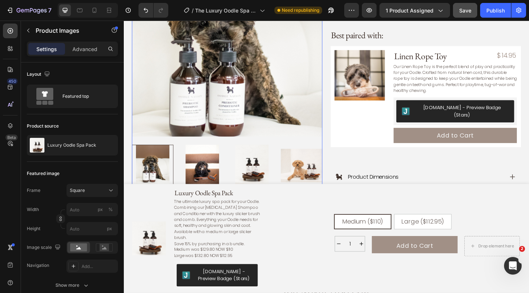
click at [220, 167] on img at bounding box center [209, 178] width 45 height 45
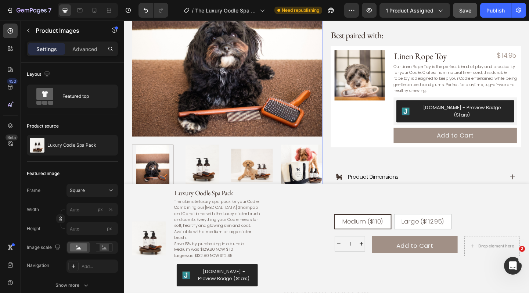
click at [220, 167] on img at bounding box center [209, 178] width 45 height 45
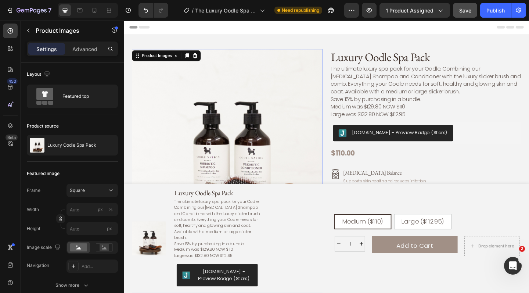
scroll to position [0, 0]
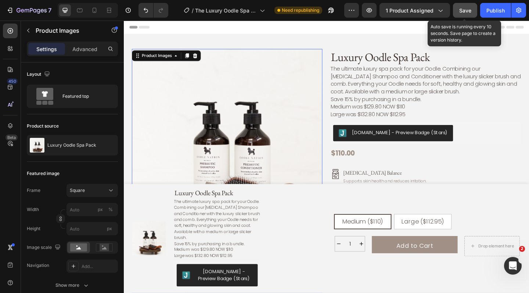
click at [470, 12] on span "Save" at bounding box center [465, 10] width 12 height 6
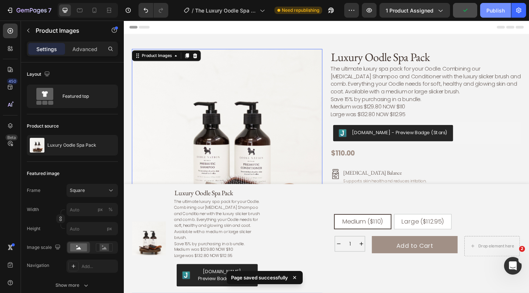
click at [495, 9] on div "Publish" at bounding box center [496, 11] width 18 height 8
